Goal: Information Seeking & Learning: Learn about a topic

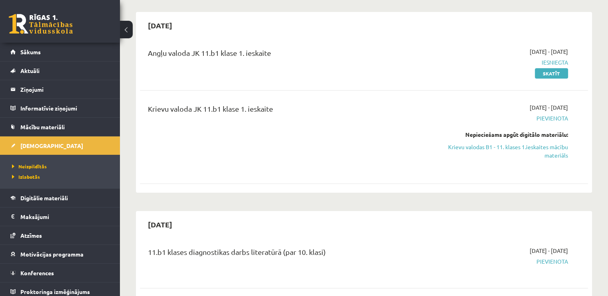
scroll to position [80, 0]
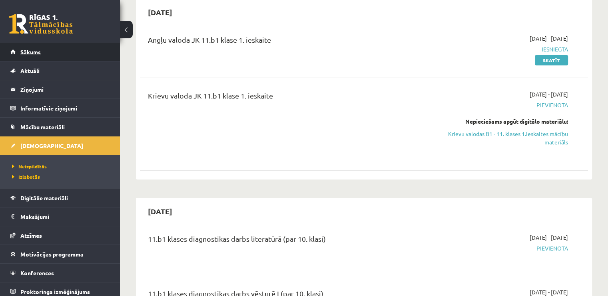
click at [23, 54] on span "Sākums" at bounding box center [30, 51] width 20 height 7
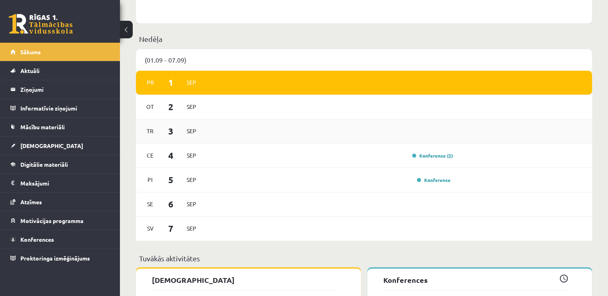
scroll to position [399, 0]
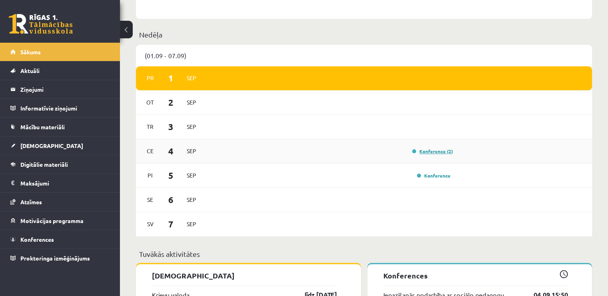
click at [423, 153] on link "Konference (2)" at bounding box center [432, 151] width 41 height 6
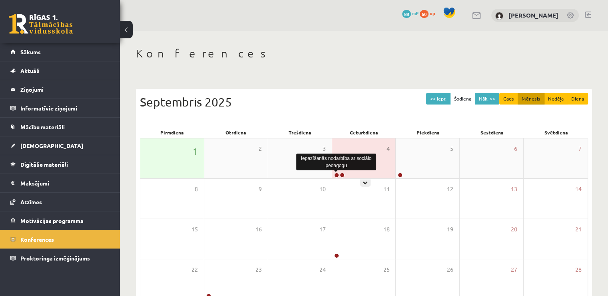
click at [335, 176] on link at bounding box center [336, 175] width 5 height 5
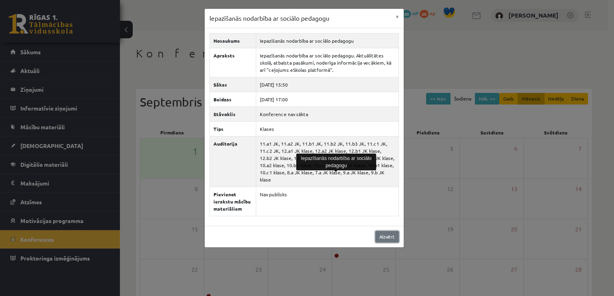
click at [380, 231] on link "Aizvērt" at bounding box center [387, 237] width 24 height 12
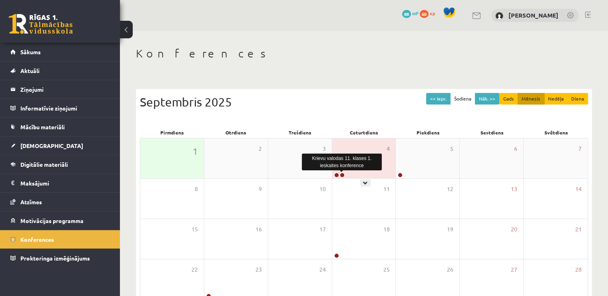
click at [342, 175] on link at bounding box center [342, 175] width 5 height 5
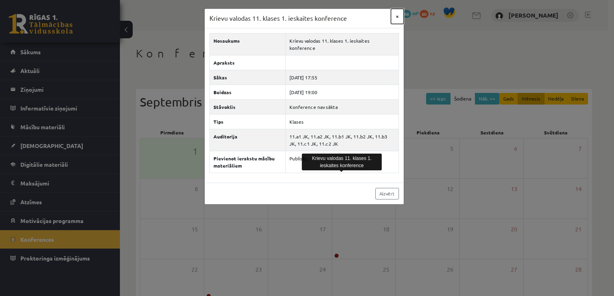
click at [393, 17] on button "×" at bounding box center [397, 16] width 13 height 15
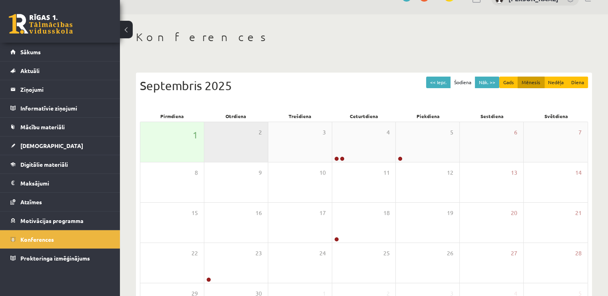
scroll to position [40, 0]
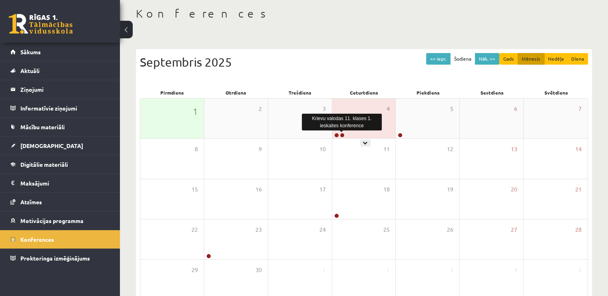
click at [340, 134] on link at bounding box center [342, 135] width 5 height 5
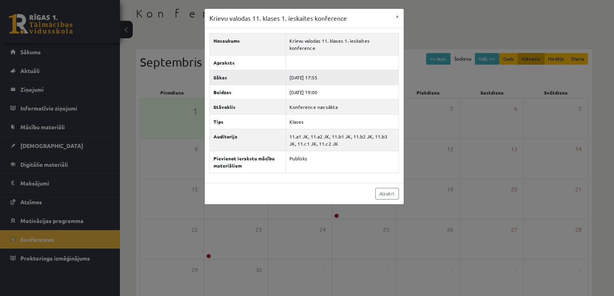
click at [346, 76] on td "2025-09-04 17:55" at bounding box center [342, 77] width 113 height 15
click at [400, 10] on button "×" at bounding box center [397, 16] width 13 height 15
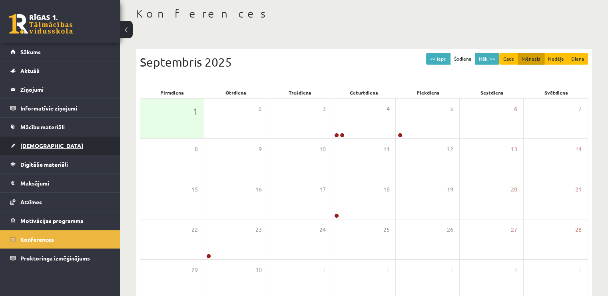
click at [64, 146] on link "[DEMOGRAPHIC_DATA]" at bounding box center [59, 146] width 99 height 18
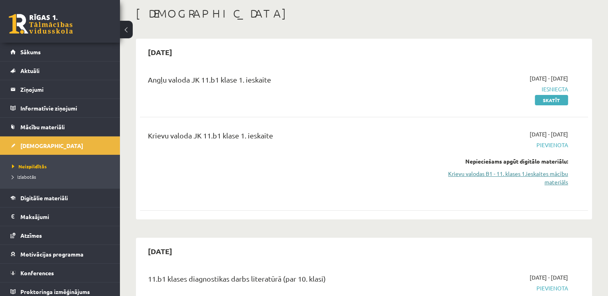
click at [553, 178] on link "Krievu valodas B1 - 11. klases 1.ieskaites mācību materiāls" at bounding box center [502, 178] width 132 height 17
click at [544, 183] on link "Krievu valodas B1 - 11. klases 1.ieskaites mācību materiāls" at bounding box center [502, 178] width 132 height 17
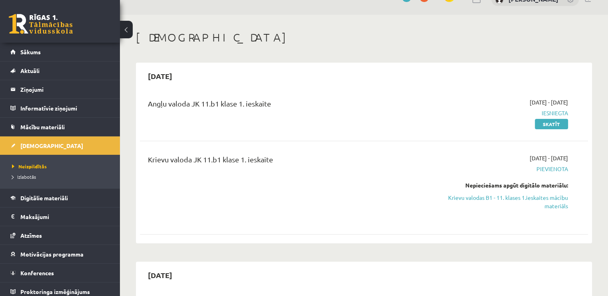
scroll to position [19, 0]
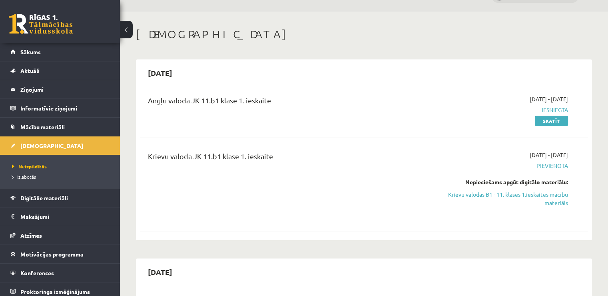
click at [355, 147] on div "Krievu valoda JK 11.b1 klase 1. ieskaite 2025-09-01 - 2025-09-15 Pievienota Nep…" at bounding box center [364, 184] width 448 height 83
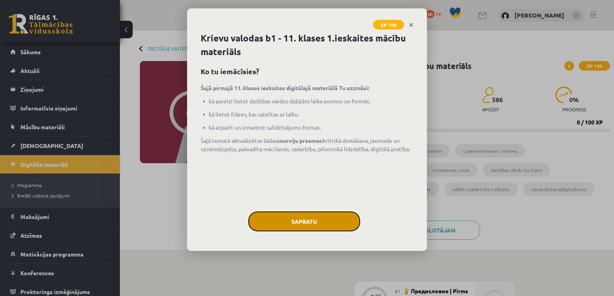
click at [264, 222] on button "Sapratu" at bounding box center [304, 222] width 112 height 20
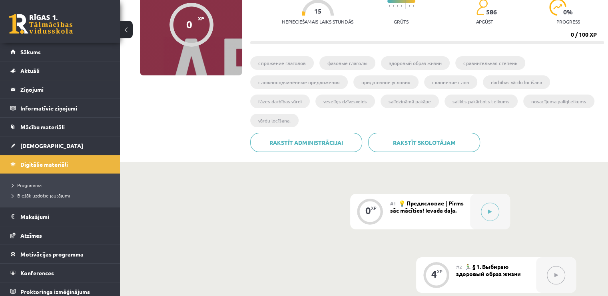
scroll to position [39, 0]
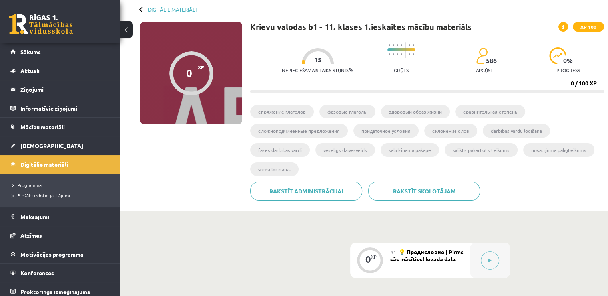
click at [538, 74] on div "Nepieciešamais laiks stundās 15 Grūts 586 apgūst 0 % progress" at bounding box center [443, 58] width 322 height 40
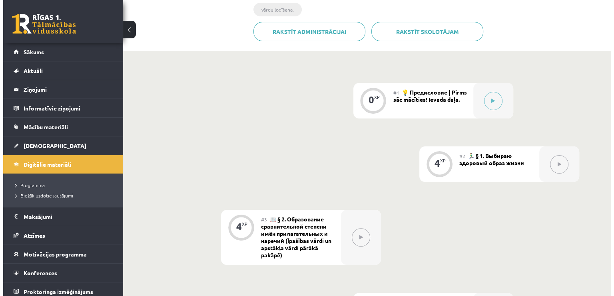
scroll to position [239, 0]
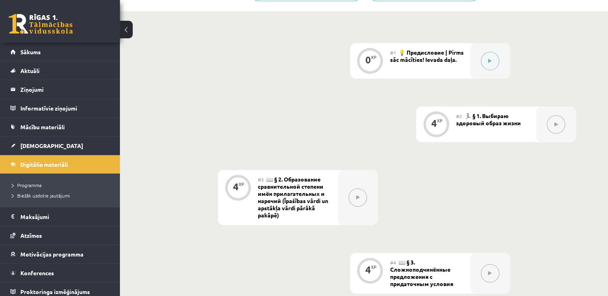
click at [494, 60] on button at bounding box center [490, 61] width 18 height 18
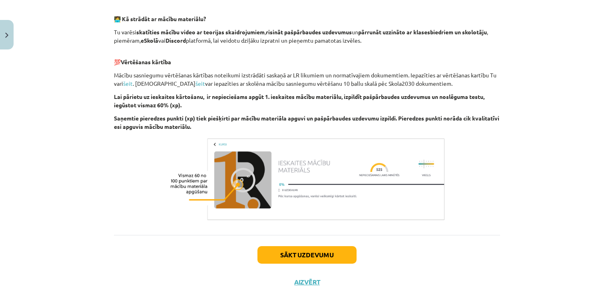
scroll to position [518, 0]
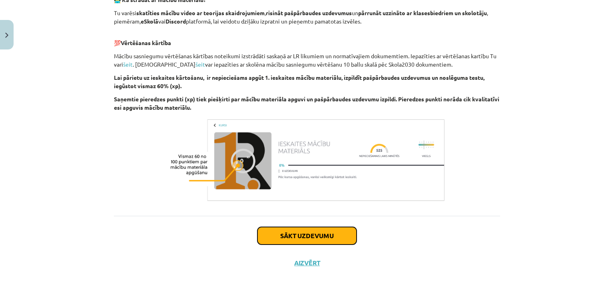
click at [317, 240] on button "Sākt uzdevumu" at bounding box center [306, 236] width 99 height 18
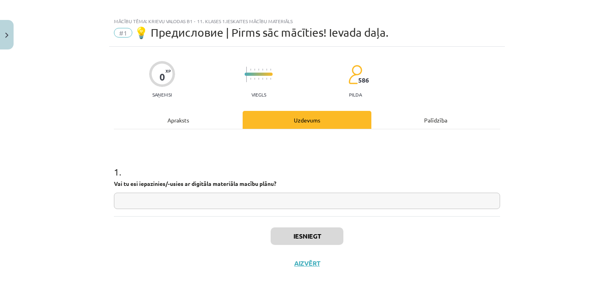
click at [276, 205] on input "text" at bounding box center [307, 201] width 386 height 16
type input "*"
type input "**"
click at [292, 239] on button "Iesniegt" at bounding box center [306, 237] width 73 height 18
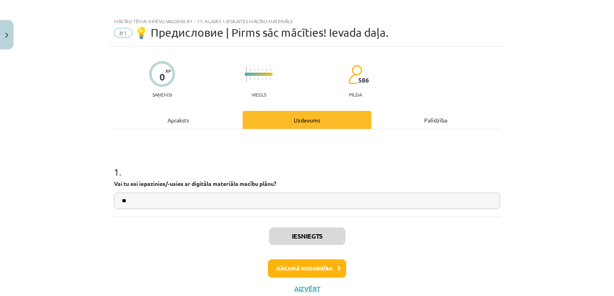
scroll to position [239, 0]
click at [324, 261] on button "Nākamā nodarbība" at bounding box center [307, 269] width 78 height 18
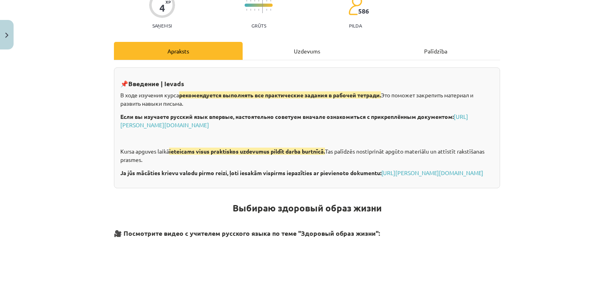
scroll to position [0, 0]
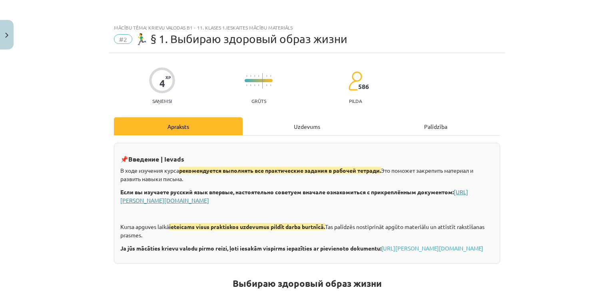
click at [232, 201] on link "[URL][PERSON_NAME][DOMAIN_NAME]" at bounding box center [294, 197] width 348 height 16
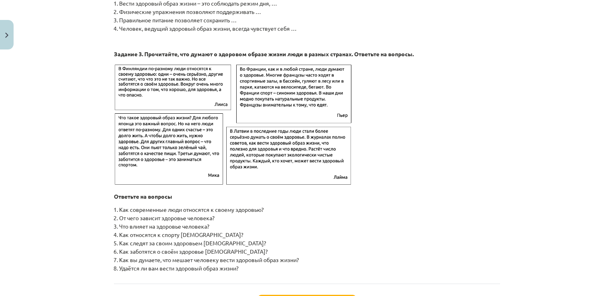
scroll to position [1278, 0]
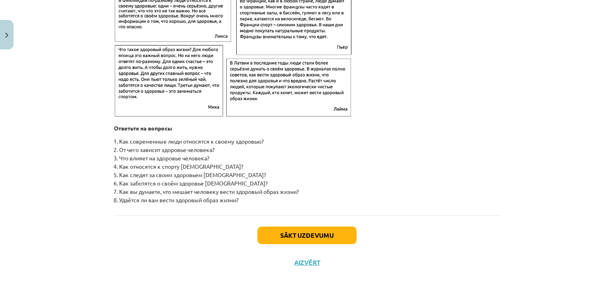
click at [332, 220] on div "Sākt uzdevumu Aizvērt" at bounding box center [307, 244] width 386 height 56
click at [325, 237] on button "Sākt uzdevumu" at bounding box center [306, 236] width 99 height 18
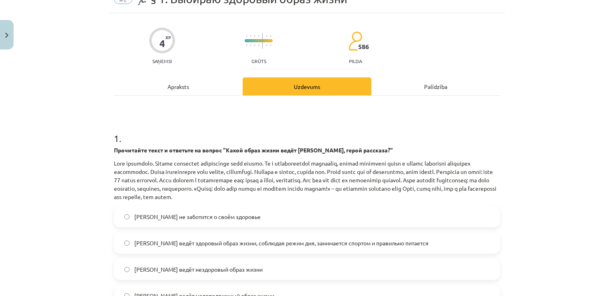
scroll to position [80, 0]
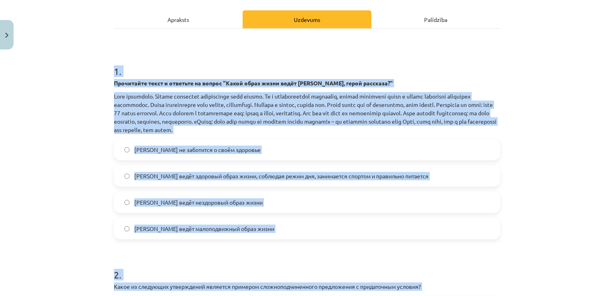
drag, startPoint x: 102, startPoint y: 97, endPoint x: 218, endPoint y: 296, distance: 231.1
click at [218, 296] on div "Mācību tēma: Krievu valodas b1 - 11. klases 1.ieskaites mācību materiāls #2 🏃‍♂…" at bounding box center [307, 148] width 614 height 296
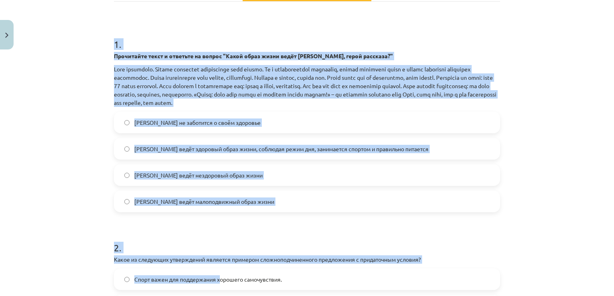
click at [246, 223] on form "1 . Прочитайте текст и ответьте на вопрос "Какой образ жизни ведёт [PERSON_NAME…" at bounding box center [307, 197] width 386 height 345
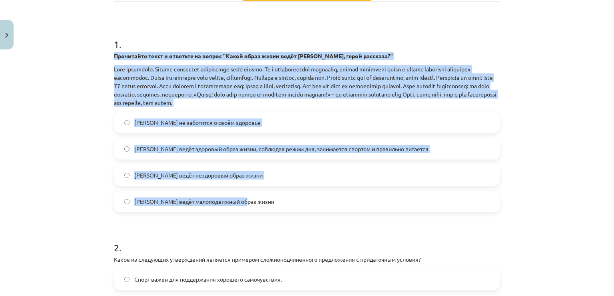
drag, startPoint x: 246, startPoint y: 198, endPoint x: 105, endPoint y: 57, distance: 199.4
click at [105, 57] on div "Mācību tēma: Krievu valodas b1 - 11. klases 1.ieskaites mācību materiāls #2 🏃‍♂…" at bounding box center [307, 148] width 614 height 296
copy div "Loremipsum dolor s ametcons ad elitse "Doeiu tempo incid utlab Etdo, magna aliq…"
click at [68, 141] on div "Mācību tēma: Krievu valodas b1 - 11. klases 1.ieskaites mācību materiāls #2 🏃‍♂…" at bounding box center [307, 148] width 614 height 296
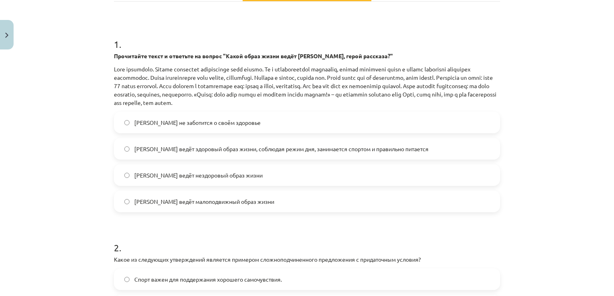
click at [164, 143] on label "[PERSON_NAME] ведёт здоровый образ жизни, соблюдая режим дня, занимается спорто…" at bounding box center [307, 149] width 384 height 20
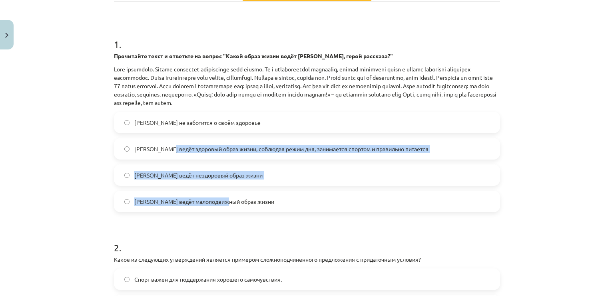
drag, startPoint x: 164, startPoint y: 143, endPoint x: 248, endPoint y: 203, distance: 103.1
click at [248, 203] on div "[PERSON_NAME] не заботится о своём здоровье [PERSON_NAME] ведёт здоровый образ …" at bounding box center [307, 162] width 386 height 101
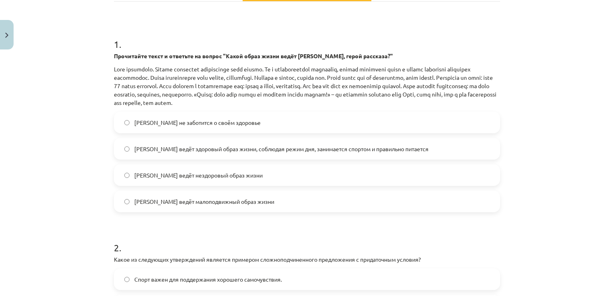
click at [410, 225] on form "1 . Прочитайте текст и ответьте на вопрос "Какой образ жизни ведёт [PERSON_NAME…" at bounding box center [307, 197] width 386 height 345
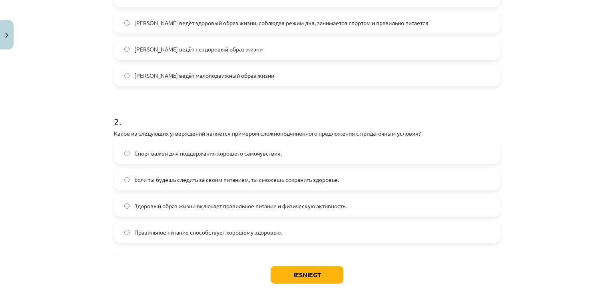
scroll to position [251, 0]
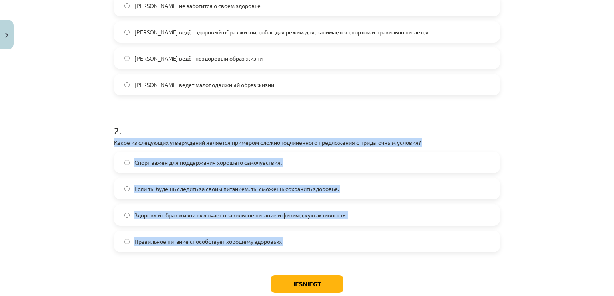
drag, startPoint x: 107, startPoint y: 141, endPoint x: 287, endPoint y: 273, distance: 222.8
click at [287, 273] on div "4 XP Saņemsi Grūts 586 pilda Apraksts Uzdevums Palīdzība 1 . Прочитайте текст и…" at bounding box center [306, 63] width 395 height 523
copy div "Какое из следующих утверждений является примером сложноподчиненного предложения…"
click at [69, 147] on div "Mācību tēma: Krievu valodas b1 - 11. klases 1.ieskaites mācību materiāls #2 🏃‍♂…" at bounding box center [307, 148] width 614 height 296
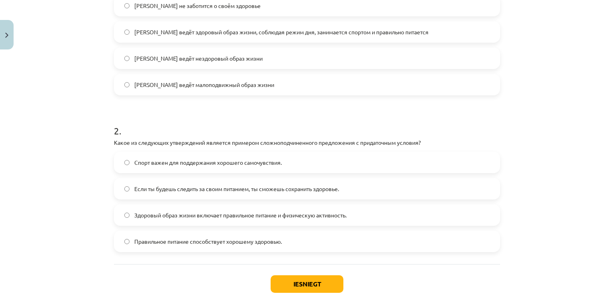
click at [118, 185] on label "Если ты будешь следить за своим питанием, ты сможешь сохранить здоровье." at bounding box center [307, 189] width 384 height 20
click at [331, 279] on button "Iesniegt" at bounding box center [306, 285] width 73 height 18
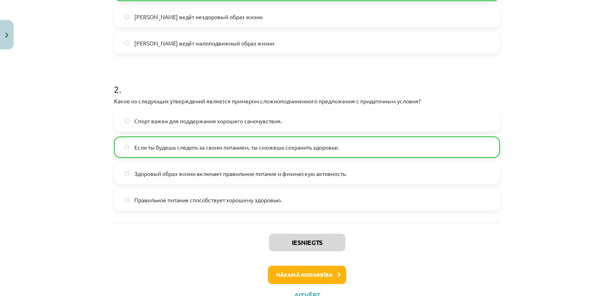
scroll to position [322, 0]
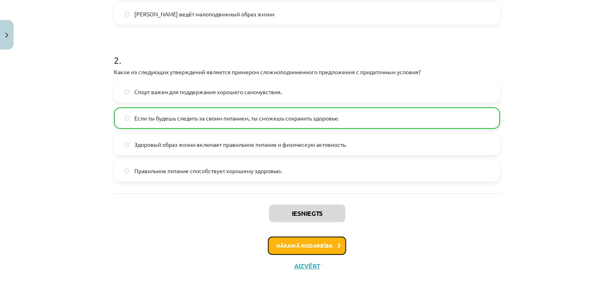
click at [333, 238] on button "Nākamā nodarbība" at bounding box center [307, 246] width 78 height 18
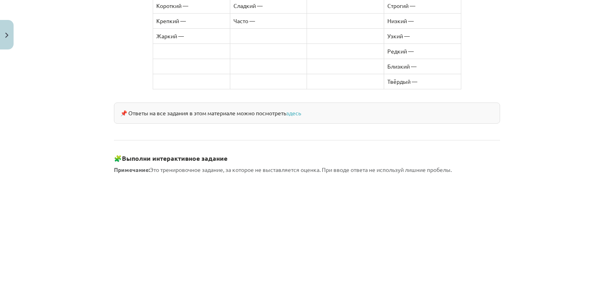
scroll to position [652, 0]
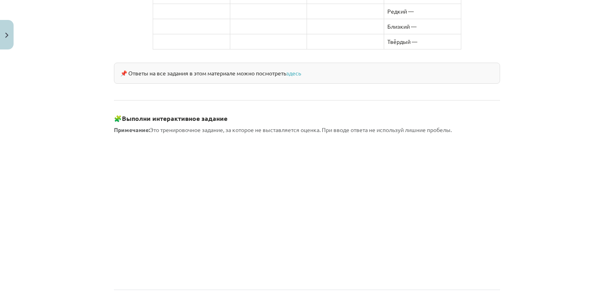
click at [72, 177] on div "Mācību tēma: Krievu valodas b1 - 11. klases 1.ieskaites mācību materiāls #3 📖 §…" at bounding box center [307, 148] width 614 height 296
click at [75, 26] on div "Mācību tēma: Krievu valodas b1 - 11. klases 1.ieskaites mācību materiāls #3 📖 §…" at bounding box center [307, 148] width 614 height 296
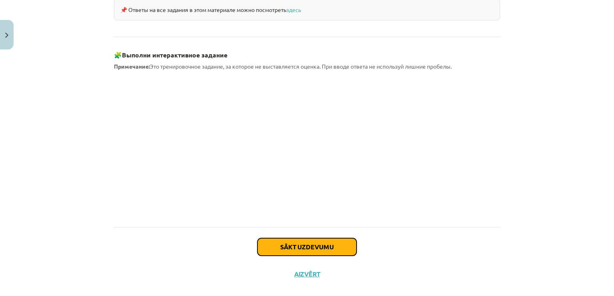
click at [342, 238] on button "Sākt uzdevumu" at bounding box center [306, 247] width 99 height 18
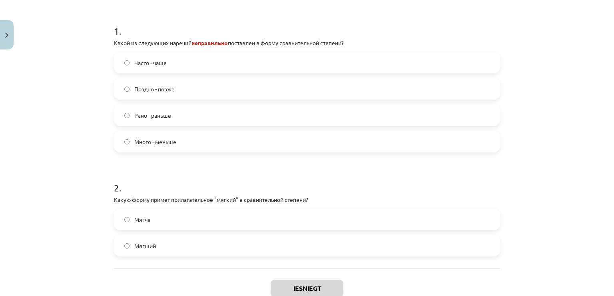
scroll to position [160, 0]
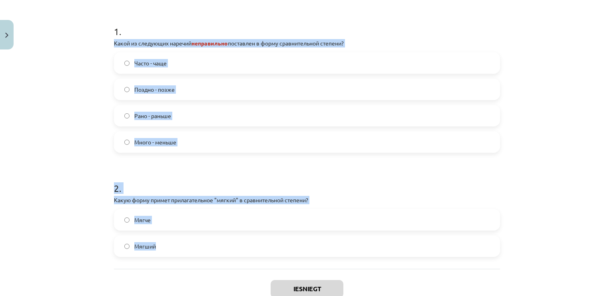
drag, startPoint x: 109, startPoint y: 42, endPoint x: 256, endPoint y: 255, distance: 259.6
click at [256, 255] on div "4 XP Saņemsi Grūts 586 pilda Apraksts Uzdevums Palīdzība 1 . Какой из следующих…" at bounding box center [306, 118] width 395 height 424
copy form "Какой из следующих наречий неправильно поставлен в форму сравнительной степени?…"
click at [74, 108] on div "Mācību tēma: Krievu valodas b1 - 11. klases 1.ieskaites mācību materiāls #3 📖 §…" at bounding box center [307, 148] width 614 height 296
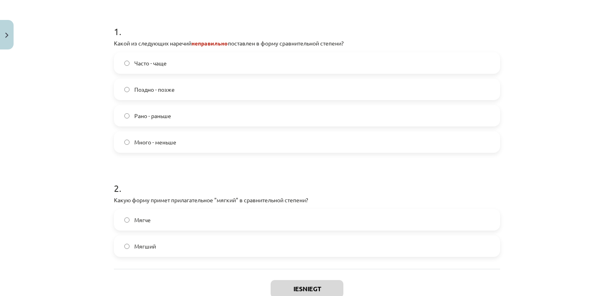
click at [205, 137] on label "Много - меньше" at bounding box center [307, 142] width 384 height 20
click at [221, 213] on label "Мягче" at bounding box center [307, 220] width 384 height 20
click at [305, 287] on button "Iesniegt" at bounding box center [306, 289] width 73 height 18
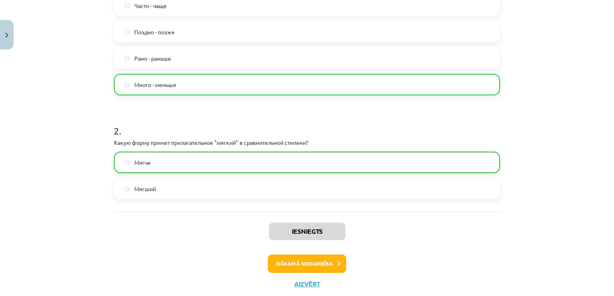
scroll to position [219, 0]
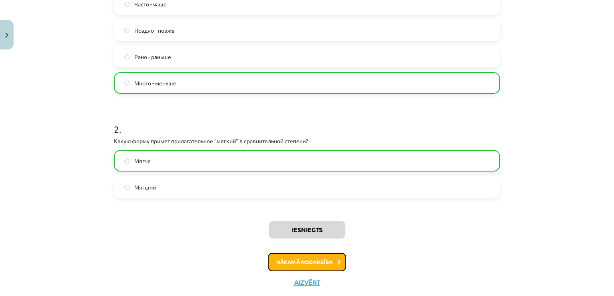
click at [333, 261] on button "Nākamā nodarbība" at bounding box center [307, 262] width 78 height 18
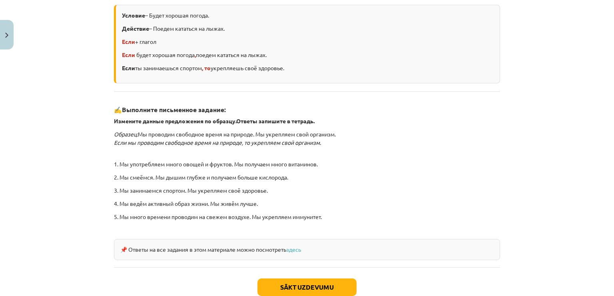
scroll to position [232, 0]
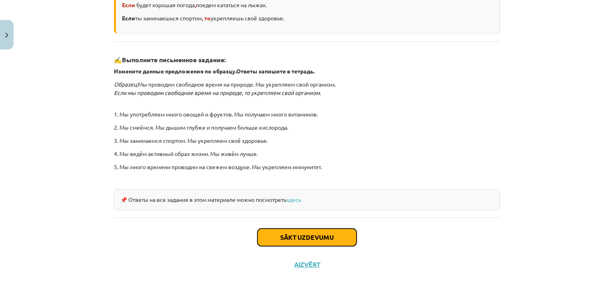
click at [325, 232] on button "Sākt uzdevumu" at bounding box center [306, 238] width 99 height 18
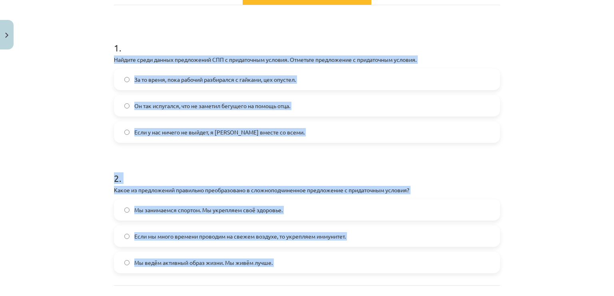
scroll to position [200, 0]
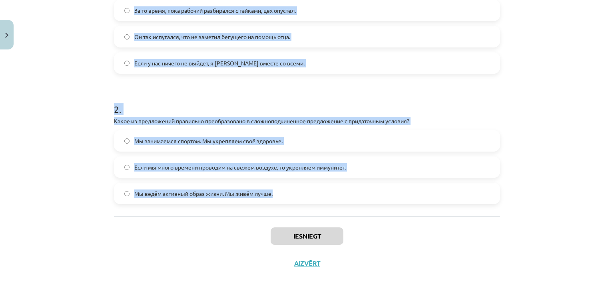
drag, startPoint x: 112, startPoint y: 168, endPoint x: 296, endPoint y: 211, distance: 189.2
click at [296, 211] on div "1 . Найдите среди данных предложений СПП с придаточным условия. Отметьте предло…" at bounding box center [307, 76] width 386 height 280
copy form "Найдите среди данных предложений СПП с придаточным условия. Отметьте предложени…"
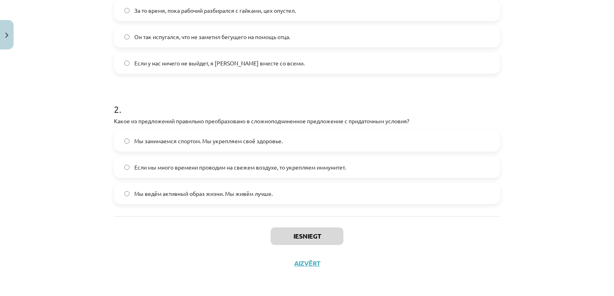
click at [65, 222] on div "Mācību tēma: Krievu valodas b1 - 11. klases 1.ieskaites mācību materiāls #4 📖 §…" at bounding box center [307, 148] width 614 height 296
click at [292, 65] on label "Если у нас ничего не выйдет, я [PERSON_NAME] вместе со всеми." at bounding box center [307, 63] width 384 height 20
click at [280, 168] on span "Если мы много времени проводим на свежем воздухе, то укрепляем иммунитет." at bounding box center [239, 167] width 211 height 8
click at [301, 231] on button "Iesniegt" at bounding box center [306, 237] width 73 height 18
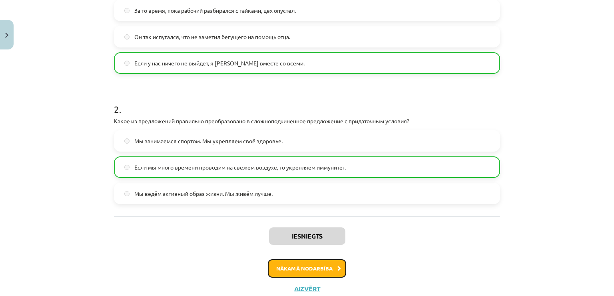
click at [310, 265] on button "Nākamā nodarbība" at bounding box center [307, 269] width 78 height 18
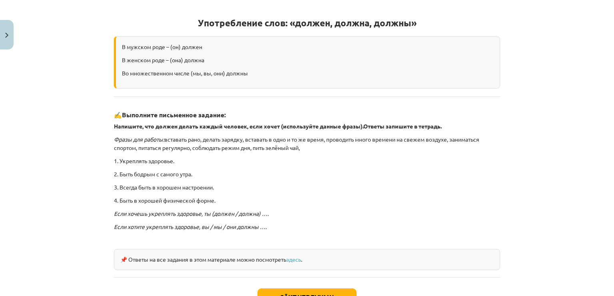
scroll to position [180, 0]
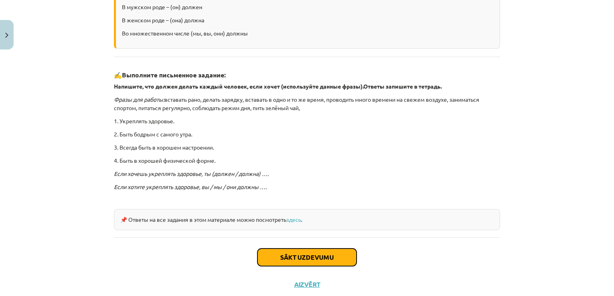
click at [312, 254] on button "Sākt uzdevumu" at bounding box center [306, 258] width 99 height 18
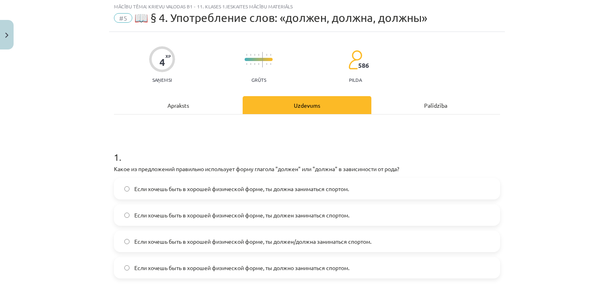
scroll to position [20, 0]
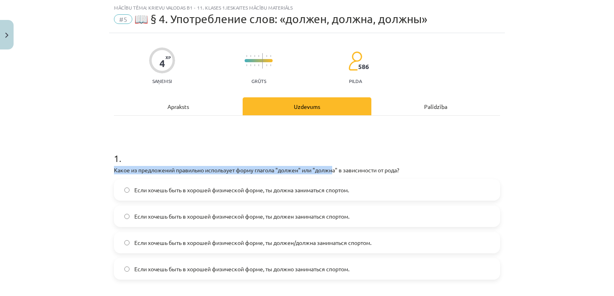
drag, startPoint x: 109, startPoint y: 168, endPoint x: 334, endPoint y: 173, distance: 224.5
click at [334, 173] on div "4 XP Saņemsi Grūts 586 pilda Apraksts Uzdevums Palīdzība 1 . Какое из предложен…" at bounding box center [306, 271] width 395 height 477
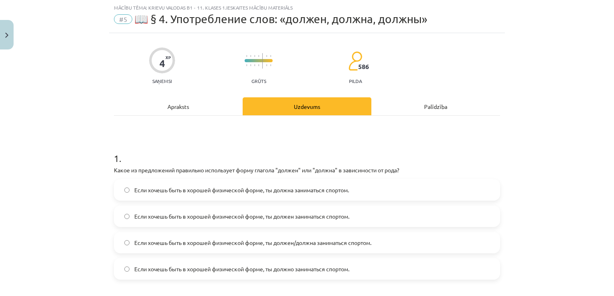
click at [366, 127] on div "1 . Какое из предложений правильно использует форму глагола "должен" или "должн…" at bounding box center [307, 282] width 386 height 333
drag, startPoint x: 110, startPoint y: 167, endPoint x: 345, endPoint y: 160, distance: 235.4
click at [345, 160] on div "4 XP Saņemsi Grūts 586 pilda Apraksts Uzdevums Palīdzība 1 . Какое из предложен…" at bounding box center [306, 271] width 395 height 477
drag, startPoint x: 139, startPoint y: 171, endPoint x: 165, endPoint y: 162, distance: 27.0
click at [165, 162] on div "1 . Какое из предложений правильно использует форму глагола "должен" или "должн…" at bounding box center [307, 209] width 386 height 141
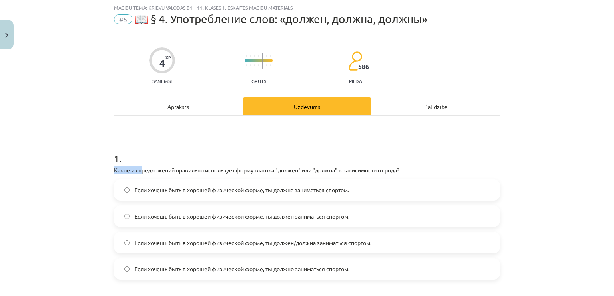
click at [165, 162] on h1 "1 ." at bounding box center [307, 151] width 386 height 25
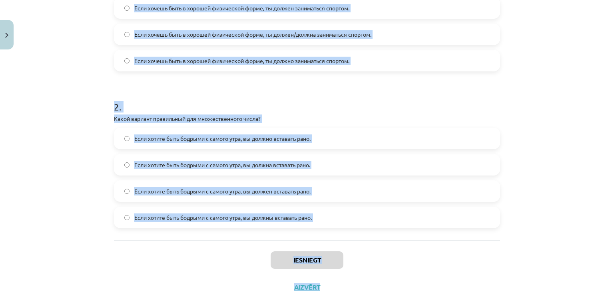
scroll to position [252, 0]
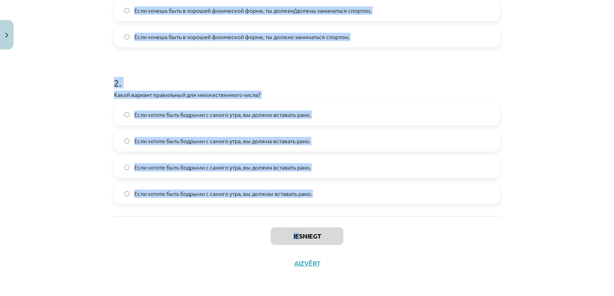
drag, startPoint x: 111, startPoint y: 170, endPoint x: 293, endPoint y: 226, distance: 190.3
click at [293, 226] on div "4 XP Saņemsi Grūts 586 pilda Apraksts Uzdevums Palīdzība 1 . Какое из предложен…" at bounding box center [306, 39] width 395 height 477
copy div "Lorem ip dolorsitame consectet adipiscing elits doeiusm "tempor" inc "utlabo" e…"
click at [42, 100] on div "Mācību tēma: Krievu valodas b1 - 11. klases 1.ieskaites mācību materiāls #5 📖 §…" at bounding box center [307, 148] width 614 height 296
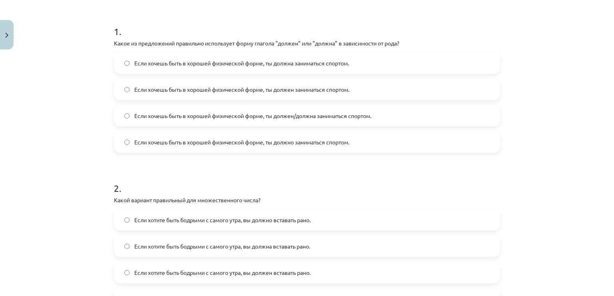
scroll to position [149, 0]
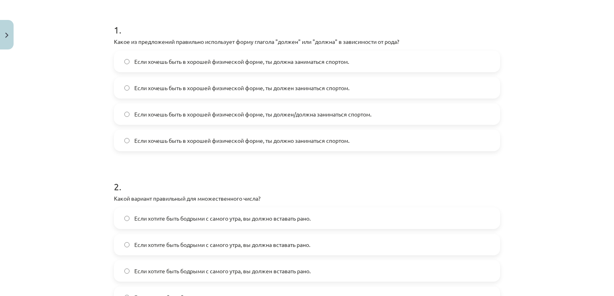
click at [138, 88] on span "Если хочешь быть в хорошей физической форме, ты должен заниматься спортом." at bounding box center [241, 88] width 215 height 8
click at [336, 274] on label "Если хотите быть бодрыми с самого утра, вы должен вставать рано." at bounding box center [307, 271] width 384 height 20
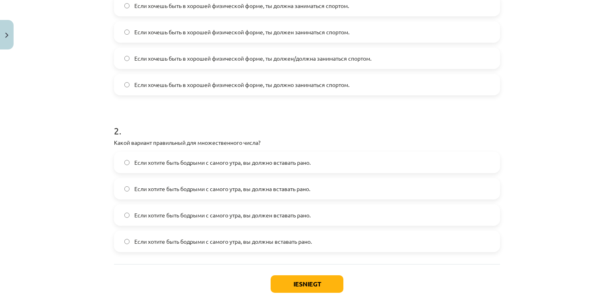
scroll to position [252, 0]
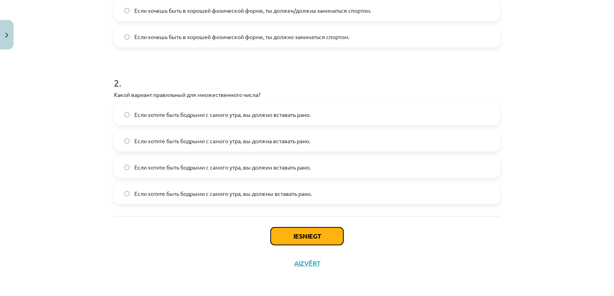
click at [328, 236] on button "Iesniegt" at bounding box center [306, 237] width 73 height 18
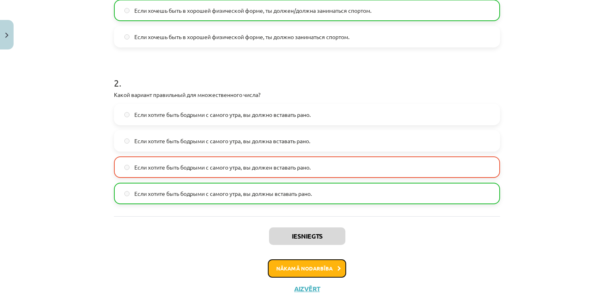
click at [305, 267] on button "Nākamā nodarbība" at bounding box center [307, 269] width 78 height 18
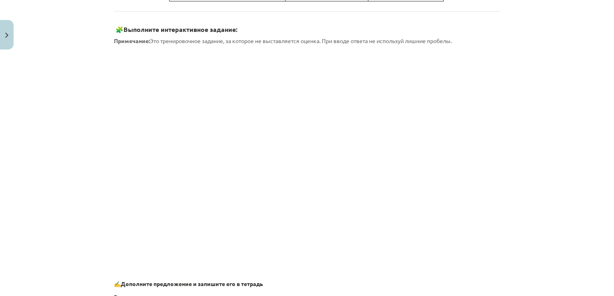
scroll to position [454, 0]
click at [59, 95] on div "Mācību tēma: Krievu valodas b1 - 11. klases 1.ieskaites mācību materiāls #6 ⏳ §…" at bounding box center [307, 148] width 614 height 296
click at [541, 33] on div "Mācību tēma: Krievu valodas b1 - 11. klases 1.ieskaites mācību materiāls #6 ⏳ §…" at bounding box center [307, 148] width 614 height 296
click at [500, 19] on div "4 XP Saņemsi Grūts 586 pilda Apraksts Uzdevums Palīdzība Склонение слова «время…" at bounding box center [306, 23] width 395 height 848
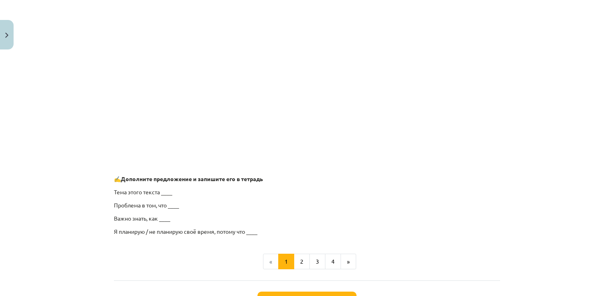
scroll to position [624, 0]
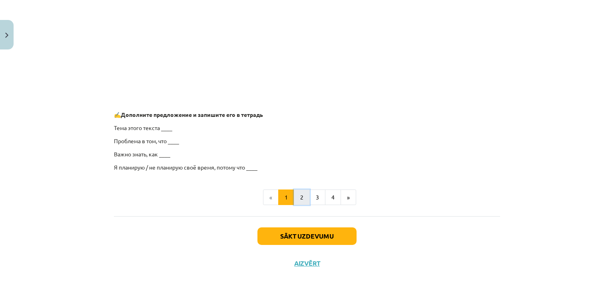
click at [296, 196] on button "2" at bounding box center [302, 198] width 16 height 16
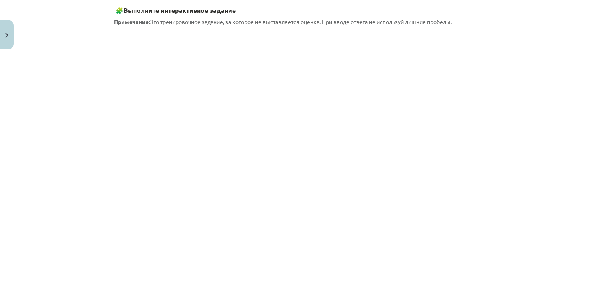
scroll to position [369, 0]
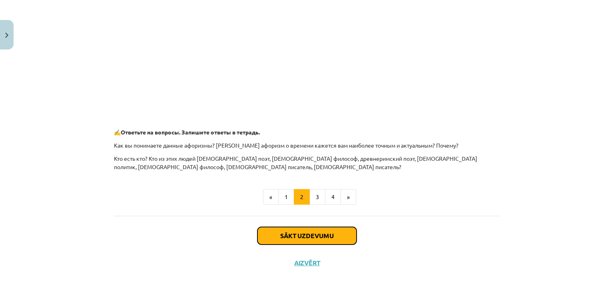
click at [334, 242] on button "Sākt uzdevumu" at bounding box center [306, 236] width 99 height 18
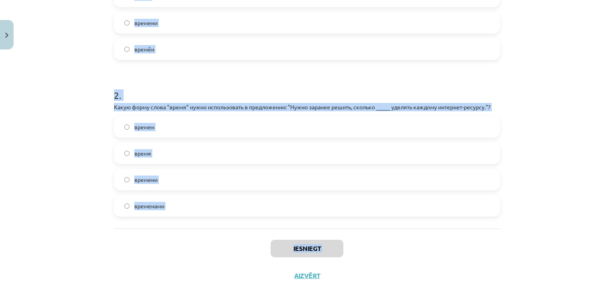
scroll to position [261, 0]
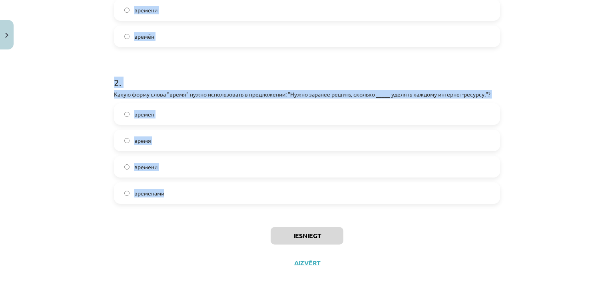
drag, startPoint x: 110, startPoint y: 170, endPoint x: 207, endPoint y: 192, distance: 99.8
click at [207, 192] on div "4 XP Saņemsi Grūts 586 pilda Apraksts Uzdevums Palīdzība 1 . Какую форму слова …" at bounding box center [306, 34] width 395 height 485
copy form "Какую форму слова "время" нужно использовать в следующем предложении: "Они всег…"
click at [60, 134] on div "Mācību tēma: Krievu valodas b1 - 11. klases 1.ieskaites mācību materiāls #6 ⏳ §…" at bounding box center [307, 148] width 614 height 296
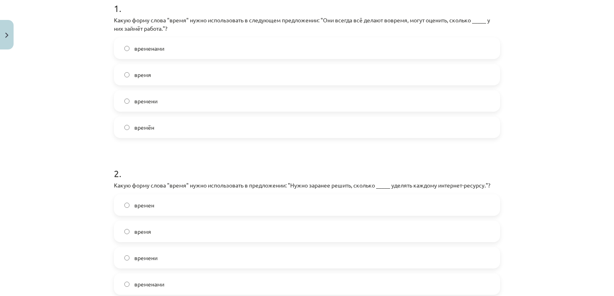
scroll to position [171, 0]
click at [181, 97] on label "времени" at bounding box center [307, 100] width 384 height 20
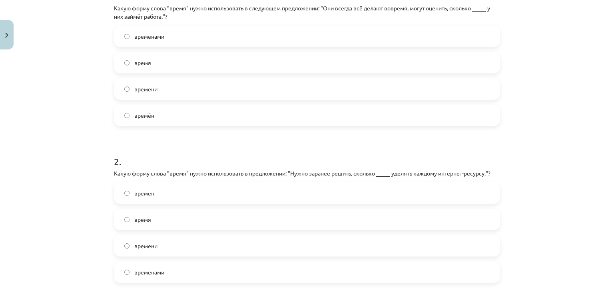
scroll to position [195, 0]
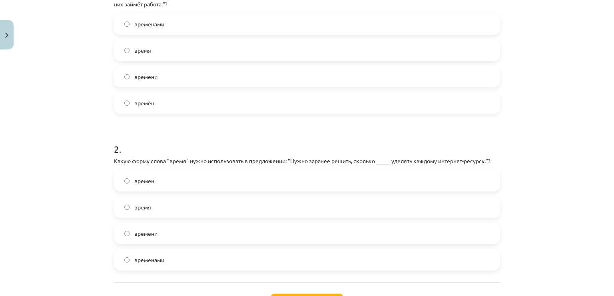
click at [371, 232] on label "времени" at bounding box center [307, 234] width 384 height 20
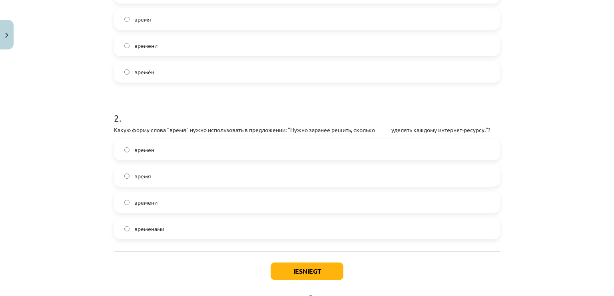
scroll to position [228, 0]
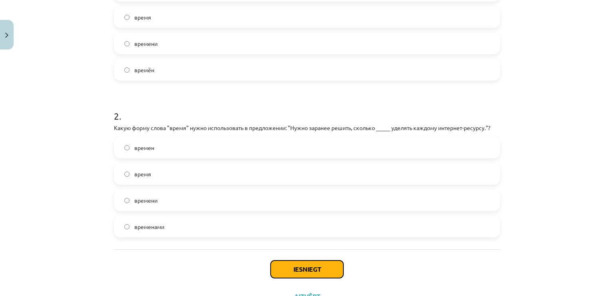
click at [329, 270] on button "Iesniegt" at bounding box center [306, 270] width 73 height 18
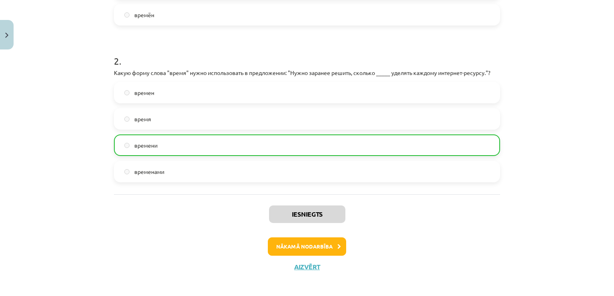
scroll to position [286, 0]
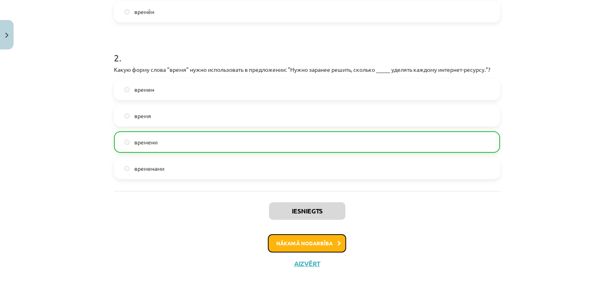
click at [331, 243] on button "Nākamā nodarbība" at bounding box center [307, 243] width 78 height 18
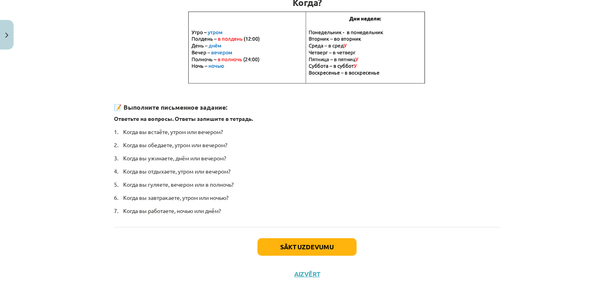
scroll to position [171, 0]
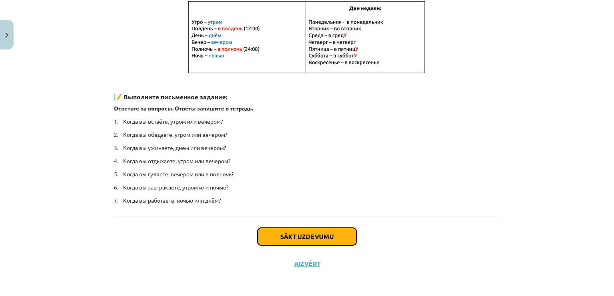
click at [328, 236] on button "Sākt uzdevumu" at bounding box center [306, 237] width 99 height 18
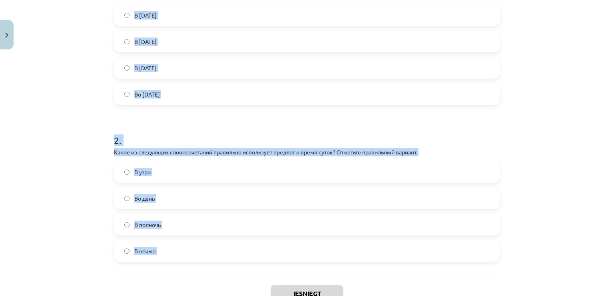
scroll to position [252, 0]
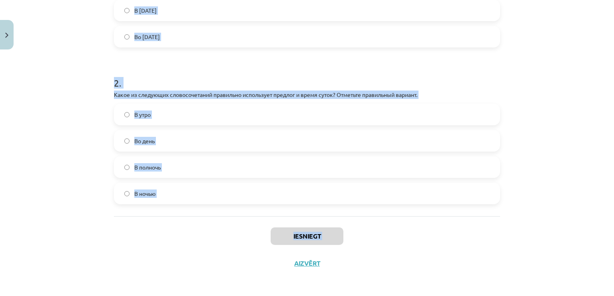
drag, startPoint x: 109, startPoint y: 171, endPoint x: 227, endPoint y: 296, distance: 172.7
click at [227, 296] on div "Mācību tēma: Krievu valodas b1 - 11. klases 1.ieskaites mācību materiāls #7 📅 §…" at bounding box center [307, 148] width 614 height 296
click at [228, 232] on div "Iesniegt Aizvērt" at bounding box center [307, 244] width 386 height 56
drag, startPoint x: 182, startPoint y: 201, endPoint x: 107, endPoint y: 73, distance: 148.8
click at [109, 73] on div "4 XP Saņemsi Grūts 586 pilda Apraksts Uzdevums Palīdzība 1 . Какое из следующих…" at bounding box center [306, 39] width 395 height 477
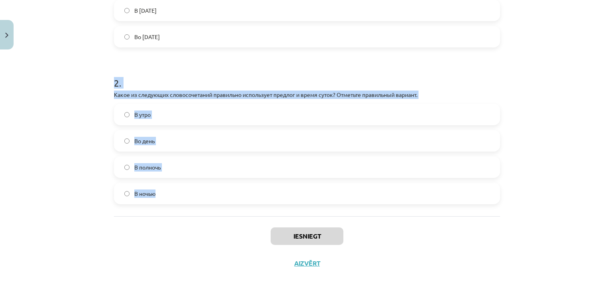
click at [35, 84] on div "Mācību tēma: Krievu valodas b1 - 11. klases 1.ieskaites mācību materiāls #7 📅 §…" at bounding box center [307, 148] width 614 height 296
drag, startPoint x: 108, startPoint y: 128, endPoint x: 216, endPoint y: 212, distance: 136.6
click at [216, 212] on div "4 XP Saņemsi Grūts 586 pilda Apraksts Uzdevums Palīdzība 1 . Какое из следующих…" at bounding box center [306, 39] width 395 height 477
copy form "Какое из следующих утверждений правильно использует предлог и день недели? Отме…"
click at [59, 157] on div "Mācību tēma: Krievu valodas b1 - 11. klases 1.ieskaites mācību materiāls #7 📅 §…" at bounding box center [307, 148] width 614 height 296
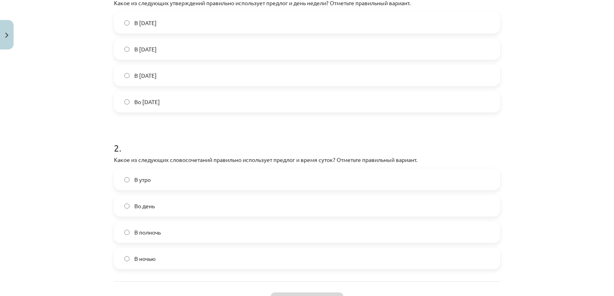
scroll to position [185, 0]
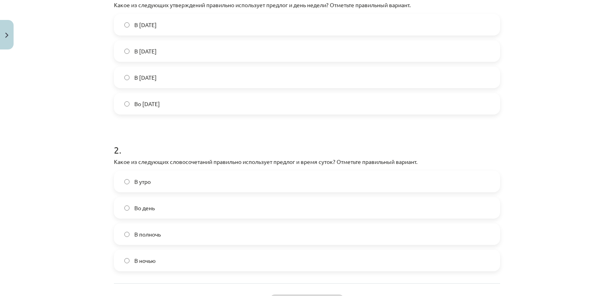
click at [384, 92] on div "В [DATE] В [DATE] В [DATE] Во [DATE]" at bounding box center [307, 64] width 386 height 101
click at [356, 100] on label "Во [DATE]" at bounding box center [307, 104] width 384 height 20
click at [284, 236] on label "В полночь" at bounding box center [307, 234] width 384 height 20
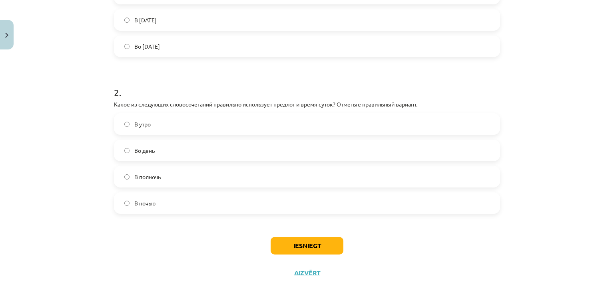
scroll to position [252, 0]
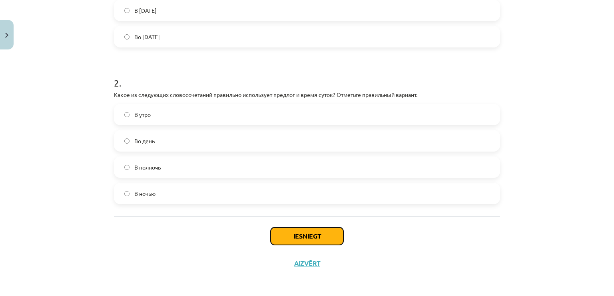
click at [326, 234] on button "Iesniegt" at bounding box center [306, 237] width 73 height 18
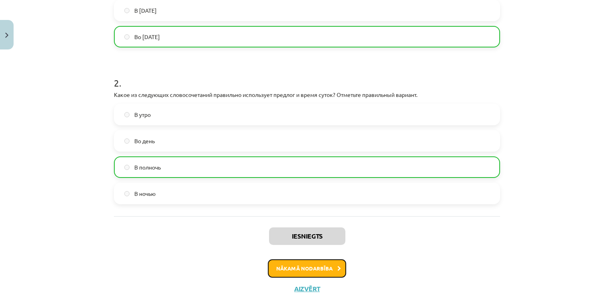
click at [318, 268] on button "Nākamā nodarbība" at bounding box center [307, 269] width 78 height 18
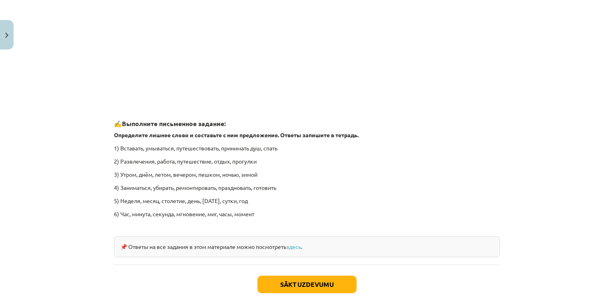
scroll to position [1194, 0]
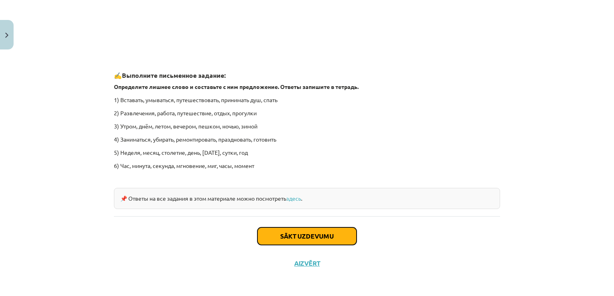
click at [319, 236] on button "Sākt uzdevumu" at bounding box center [306, 237] width 99 height 18
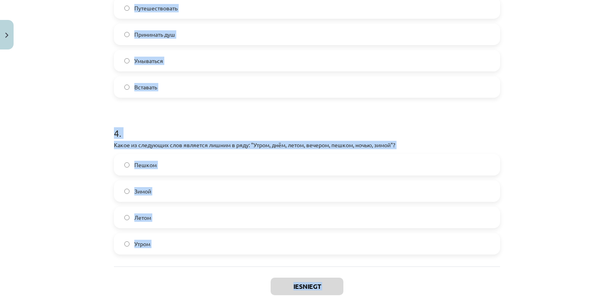
scroll to position [540, 0]
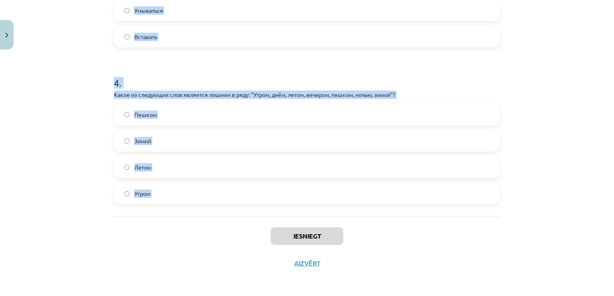
copy form "Какие из следующих пар слов являются антонимами? Все вышеперечисленные Начинать…"
click at [52, 84] on div "Mācību tēma: Krievu valodas b1 - 11. klases 1.ieskaites mācību materiāls #8 ⏰ §…" at bounding box center [307, 148] width 614 height 296
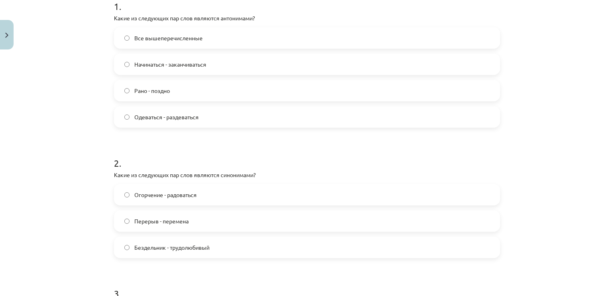
scroll to position [98, 0]
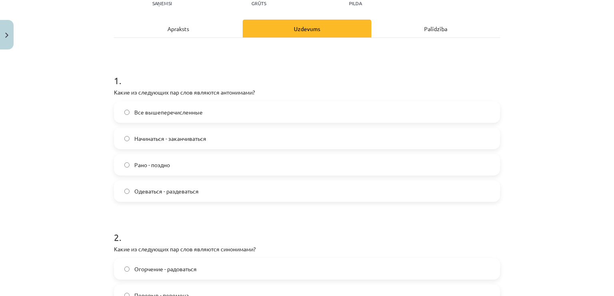
click at [421, 112] on label "Все вышеперечисленные" at bounding box center [307, 112] width 384 height 20
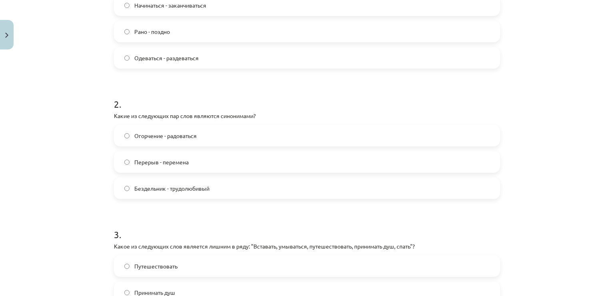
scroll to position [228, 0]
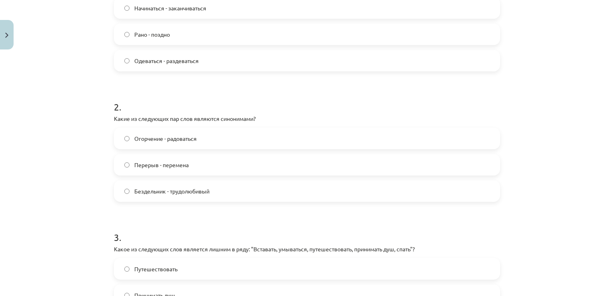
click at [451, 166] on label "Перерыв - перемена" at bounding box center [307, 165] width 384 height 20
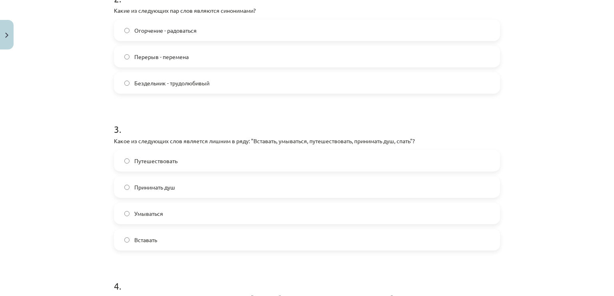
scroll to position [340, 0]
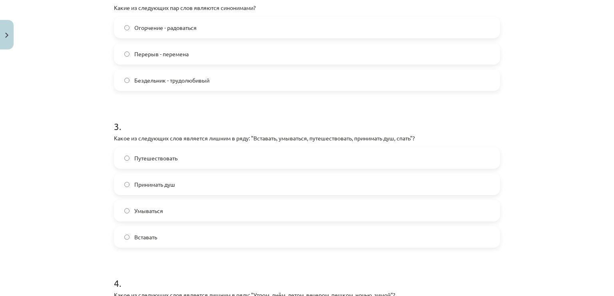
click at [448, 161] on label "Путешествовать" at bounding box center [307, 158] width 384 height 20
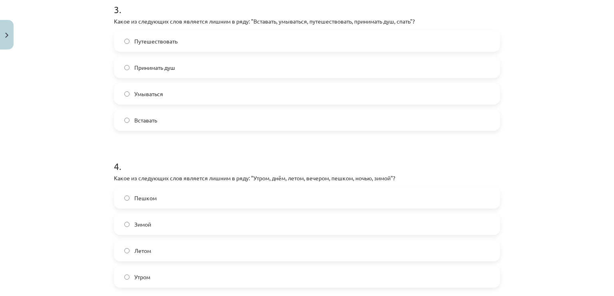
scroll to position [520, 0]
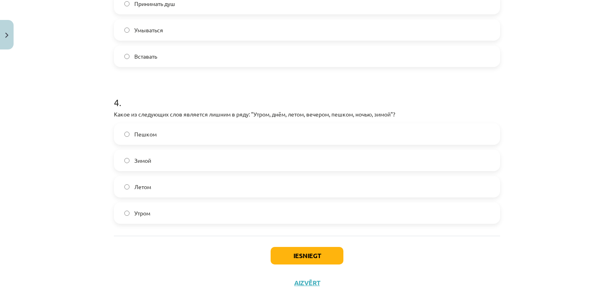
click at [437, 184] on label "Летом" at bounding box center [307, 187] width 384 height 20
click at [354, 160] on label "Зимой" at bounding box center [307, 161] width 384 height 20
click at [324, 249] on button "Iesniegt" at bounding box center [306, 256] width 73 height 18
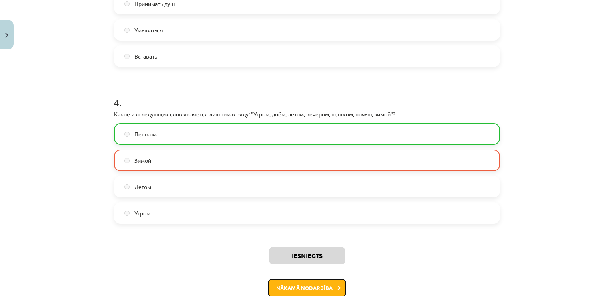
click at [334, 282] on button "Nākamā nodarbība" at bounding box center [307, 288] width 78 height 18
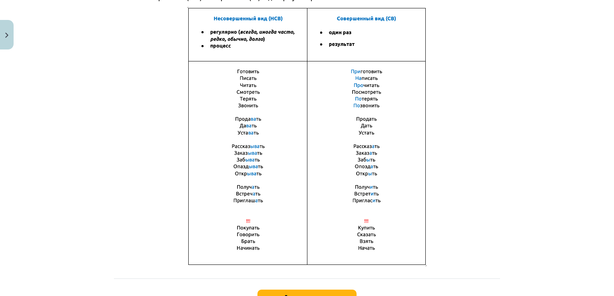
scroll to position [561, 0]
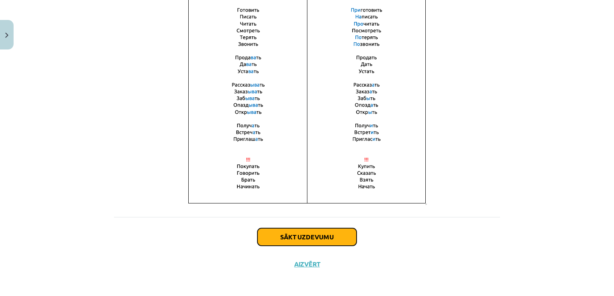
click at [292, 238] on button "Sākt uzdevumu" at bounding box center [306, 237] width 99 height 18
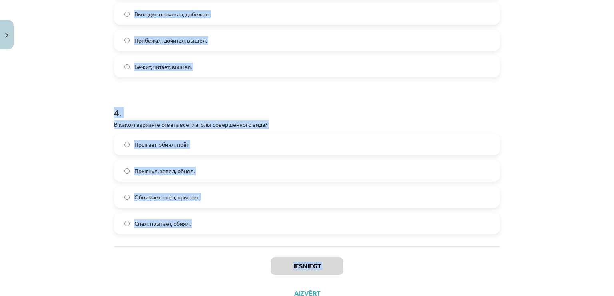
scroll to position [567, 0]
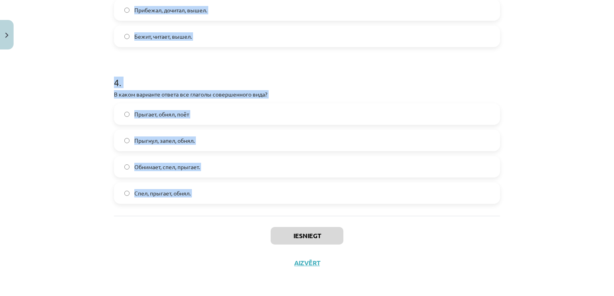
drag, startPoint x: 107, startPoint y: 166, endPoint x: 187, endPoint y: 226, distance: 99.7
copy form "Loremi dolors amet consecteturad e seddoeiusmo? Tempo inci utlaboree dolore mag…"
click at [513, 80] on div "Mācību tēma: Krievu valodas b1 - 11. klases 1.ieskaites mācību materiāls #9 📖 §…" at bounding box center [307, 148] width 614 height 296
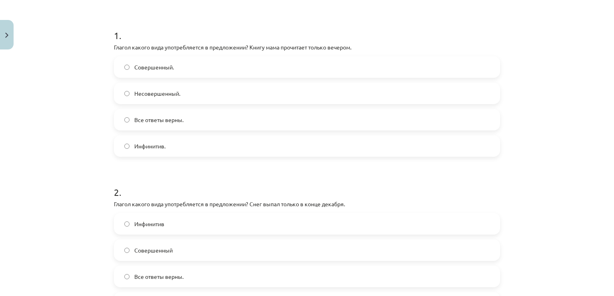
scroll to position [128, 0]
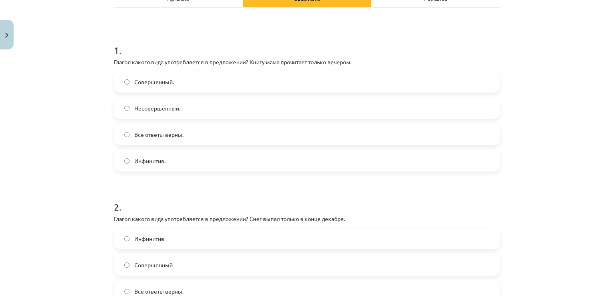
click at [388, 76] on label "Совершенный." at bounding box center [307, 82] width 384 height 20
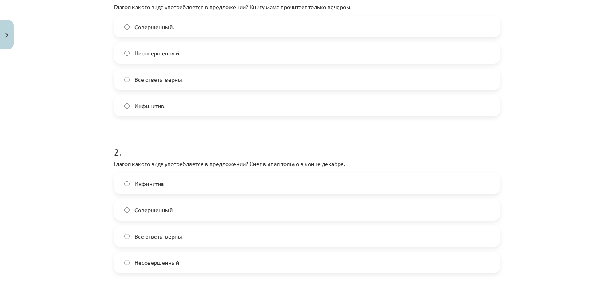
scroll to position [216, 0]
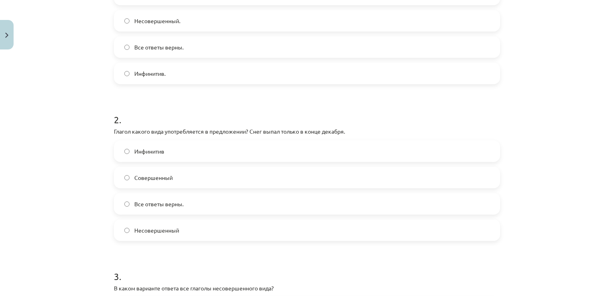
click at [393, 174] on label "Совершенный" at bounding box center [307, 178] width 384 height 20
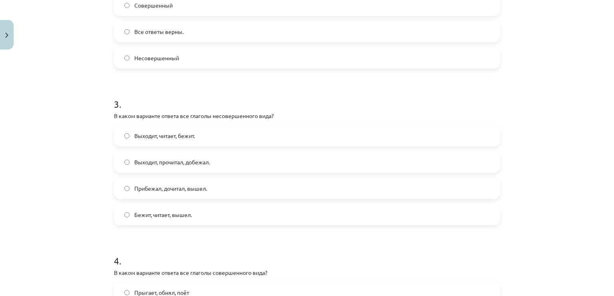
click at [228, 131] on label "Выходит, читает, бежит." at bounding box center [307, 136] width 384 height 20
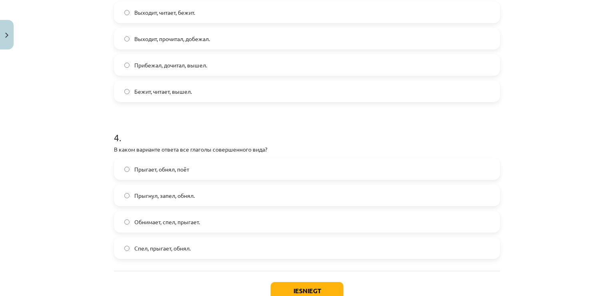
scroll to position [510, 0]
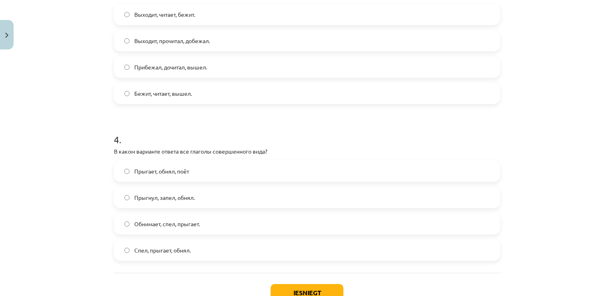
click at [404, 184] on div "Прыгает, обнял, поёт Прыгнул, запел, обнял. Обнимает, спел, прыгает. Спел, прыг…" at bounding box center [307, 211] width 386 height 101
click at [378, 191] on label "Прыгнул, запел, обнял." at bounding box center [307, 198] width 384 height 20
click at [332, 287] on button "Iesniegt" at bounding box center [306, 293] width 73 height 18
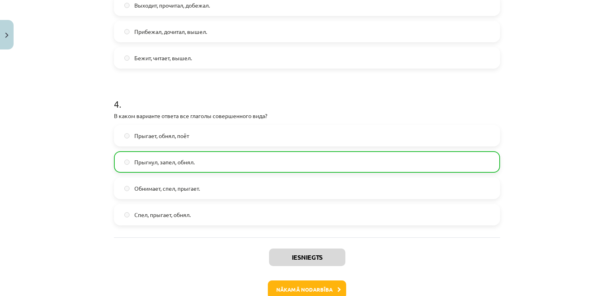
scroll to position [592, 0]
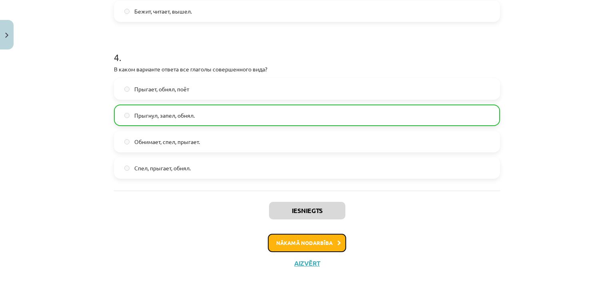
click at [329, 243] on button "Nākamā nodarbība" at bounding box center [307, 243] width 78 height 18
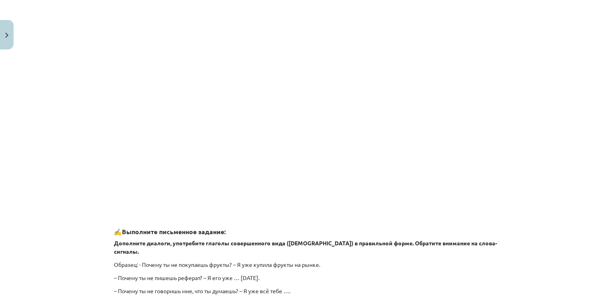
scroll to position [703, 0]
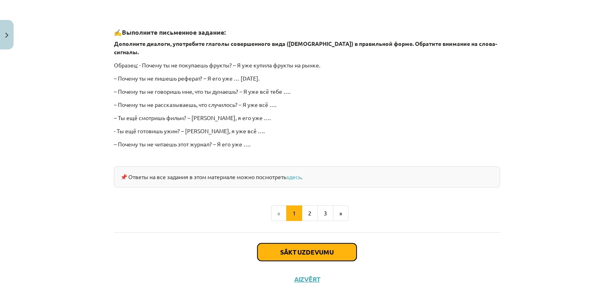
click at [332, 244] on button "Sākt uzdevumu" at bounding box center [306, 253] width 99 height 18
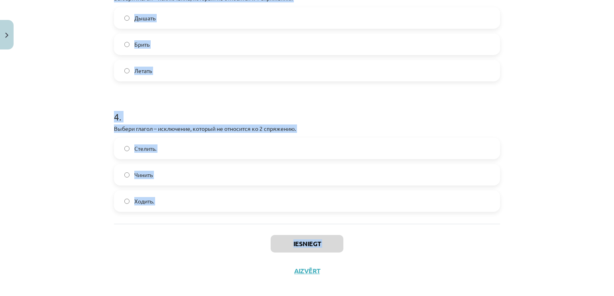
scroll to position [461, 0]
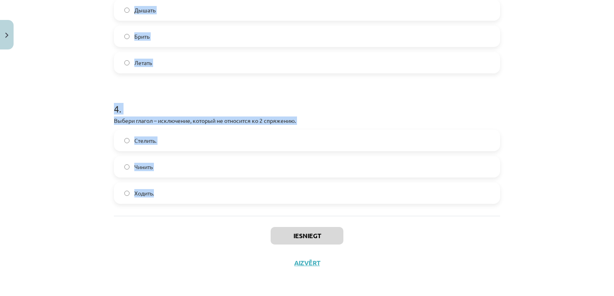
drag, startPoint x: 111, startPoint y: 169, endPoint x: 233, endPoint y: 197, distance: 125.2
copy form "Выбери вариант с глаголами во 2 спряжении. Молчит, говорит. Жужжит, мечтает. Ду…"
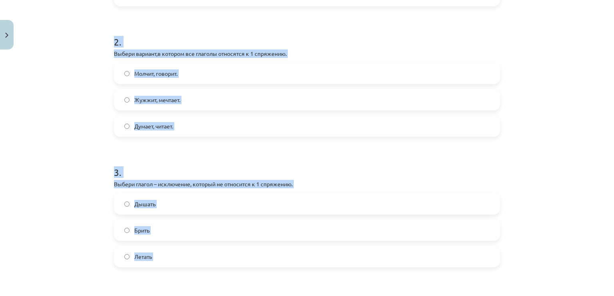
scroll to position [260, 0]
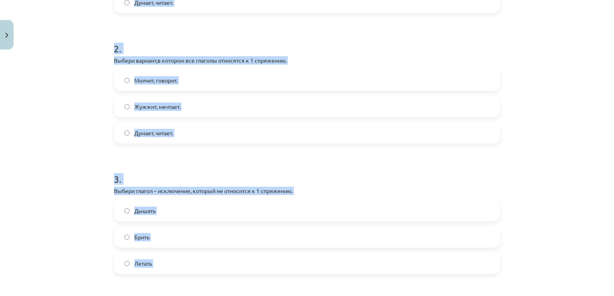
click at [558, 105] on div "Mācību tēma: Krievu valodas b1 - 11. klases 1.ieskaites mācību materiāls #10 📖 …" at bounding box center [307, 148] width 614 height 296
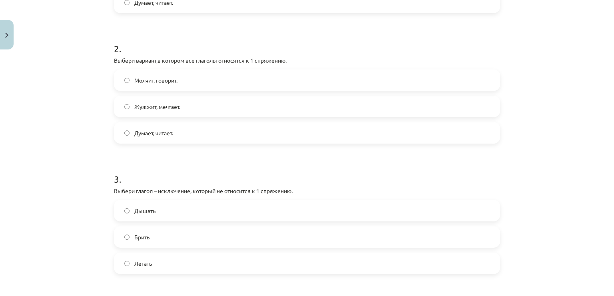
click at [306, 82] on label "Молчит, говорит." at bounding box center [307, 80] width 384 height 20
click at [246, 203] on label "Дышать" at bounding box center [307, 211] width 384 height 20
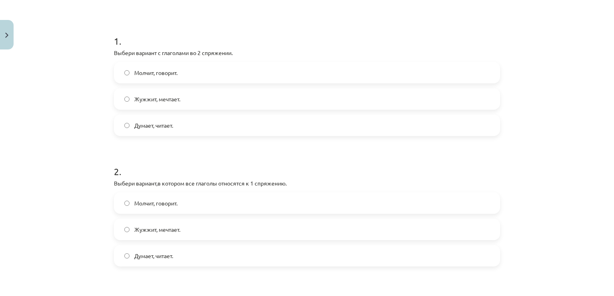
scroll to position [141, 0]
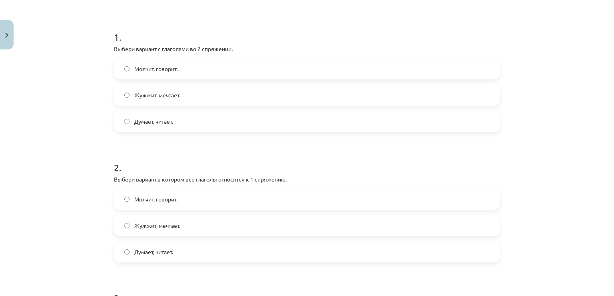
click at [134, 65] on span "Молчит, говорит." at bounding box center [155, 69] width 43 height 8
click at [173, 256] on label "Думает, читает." at bounding box center [307, 252] width 384 height 20
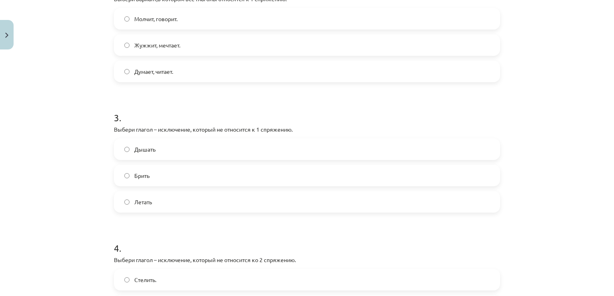
scroll to position [324, 0]
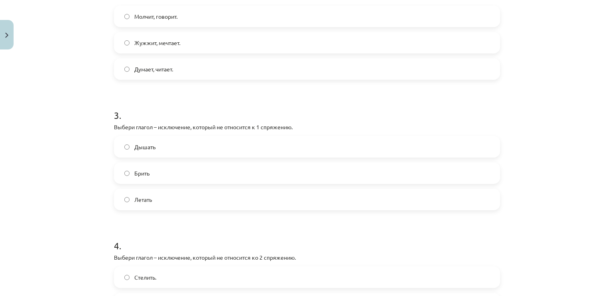
click at [396, 177] on label "Брить" at bounding box center [307, 173] width 384 height 20
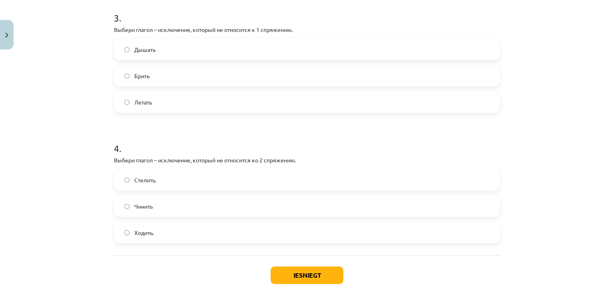
scroll to position [425, 0]
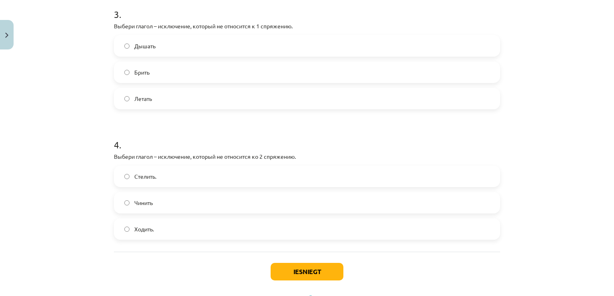
click at [421, 175] on label "Стелить." at bounding box center [307, 177] width 384 height 20
click at [307, 264] on button "Iesniegt" at bounding box center [306, 272] width 73 height 18
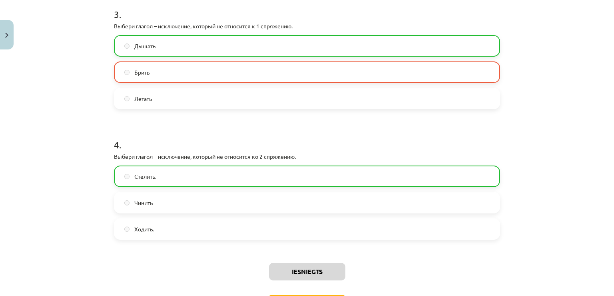
scroll to position [487, 0]
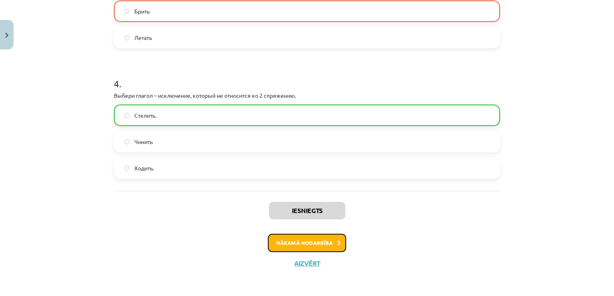
click at [334, 238] on button "Nākamā nodarbība" at bounding box center [307, 243] width 78 height 18
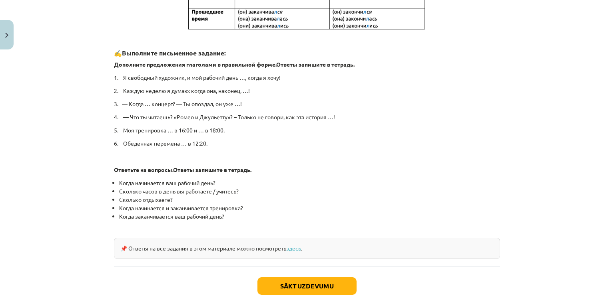
scroll to position [379, 0]
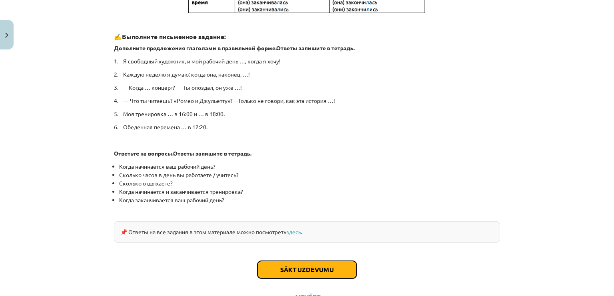
click at [323, 268] on button "Sākt uzdevumu" at bounding box center [306, 270] width 99 height 18
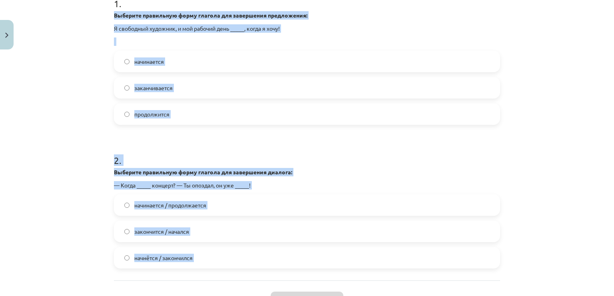
scroll to position [252, 0]
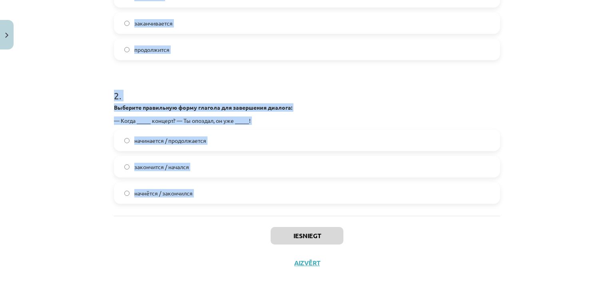
drag, startPoint x: 111, startPoint y: 180, endPoint x: 206, endPoint y: 230, distance: 107.6
click at [206, 230] on div "4 XP Saņemsi Grūts 586 pilda Apraksts Uzdevums Palīdzība 1 . Выберите правильну…" at bounding box center [306, 44] width 395 height 463
click at [75, 187] on div "Mācību tēma: Krievu valodas b1 - 11. klases 1.ieskaites mācību materiāls #11 📖 …" at bounding box center [307, 148] width 614 height 296
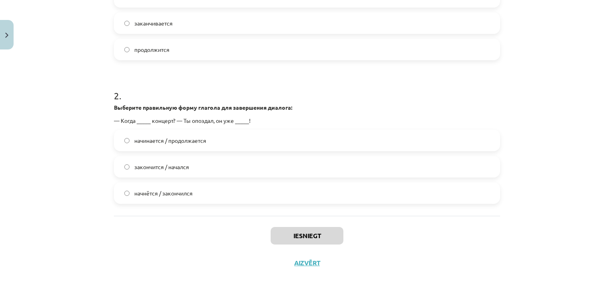
click at [167, 137] on span "начинается / продолжается" at bounding box center [170, 141] width 72 height 8
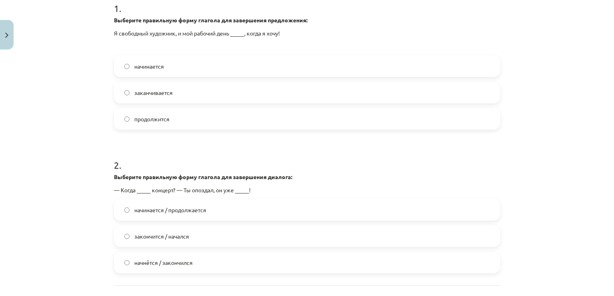
scroll to position [184, 0]
click at [387, 63] on label "начинается" at bounding box center [307, 66] width 384 height 20
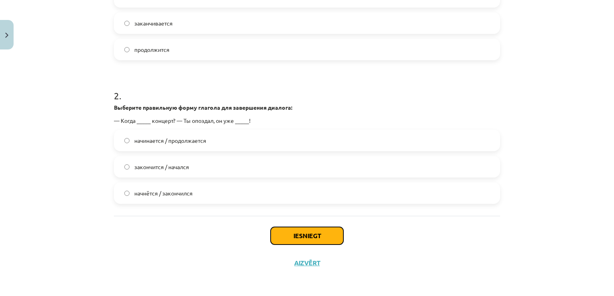
click at [332, 232] on button "Iesniegt" at bounding box center [306, 236] width 73 height 18
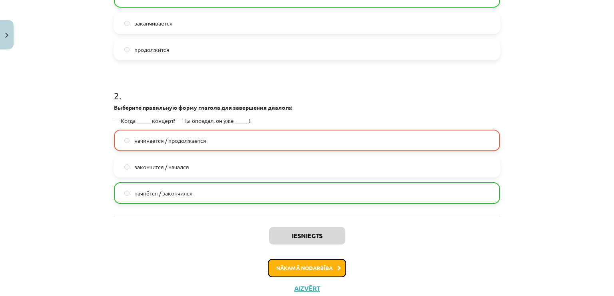
click at [320, 266] on button "Nākamā nodarbība" at bounding box center [307, 268] width 78 height 18
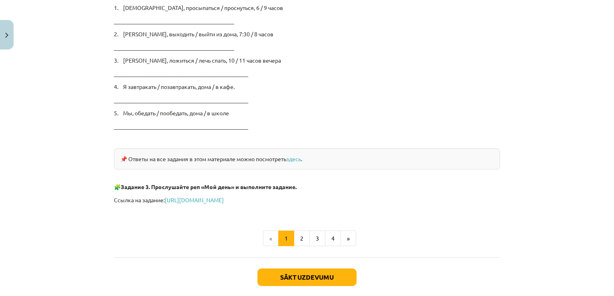
scroll to position [1350, 0]
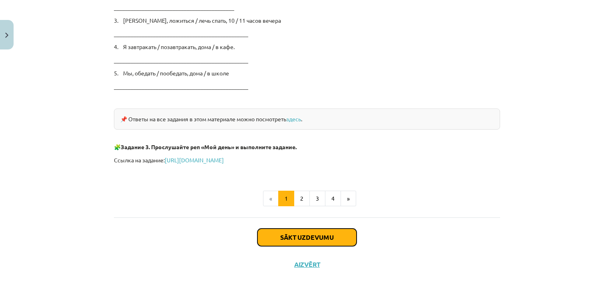
click at [344, 229] on button "Sākt uzdevumu" at bounding box center [306, 238] width 99 height 18
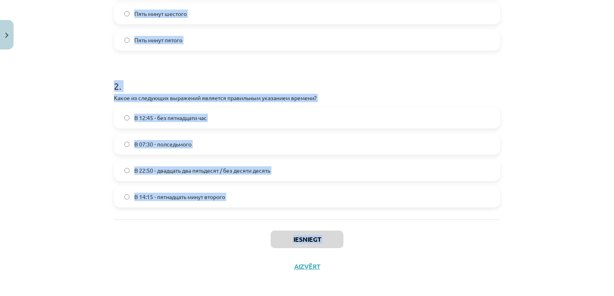
scroll to position [252, 0]
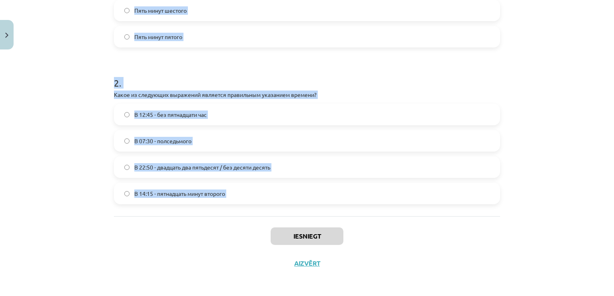
drag, startPoint x: 110, startPoint y: 169, endPoint x: 272, endPoint y: 221, distance: 170.3
click at [272, 221] on div "4 XP Saņemsi Grūts 586 pilda Apraksts Uzdevums Palīdzība 1 . Соответствует ли п…" at bounding box center [306, 39] width 395 height 477
click at [65, 225] on div "Mācību tēma: Krievu valodas b1 - 11. klases 1.ieskaites mācību materiāls #12 ⏰ …" at bounding box center [307, 148] width 614 height 296
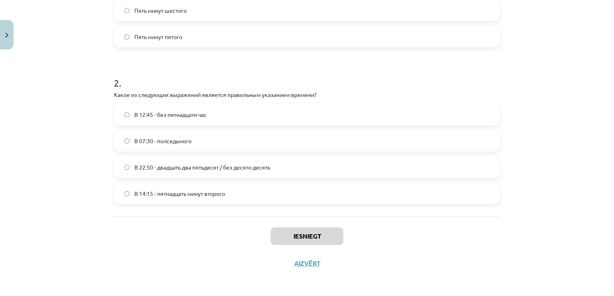
click at [171, 37] on span "Пять минут пятого" at bounding box center [158, 37] width 48 height 8
click at [155, 160] on label "В 22:50 - двадцать два пятьдесят / без десяти десять" at bounding box center [307, 167] width 384 height 20
click at [309, 238] on button "Iesniegt" at bounding box center [306, 237] width 73 height 18
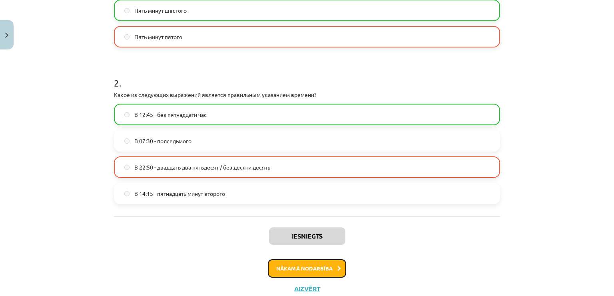
click at [309, 270] on button "Nākamā nodarbība" at bounding box center [307, 269] width 78 height 18
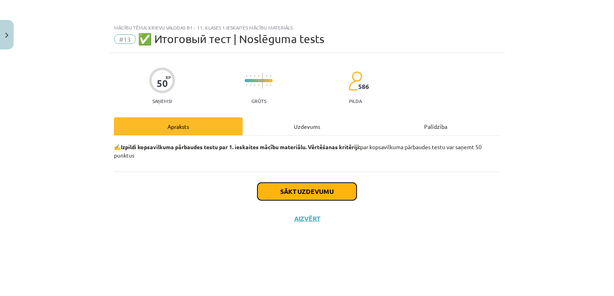
click at [337, 187] on button "Sākt uzdevumu" at bounding box center [306, 192] width 99 height 18
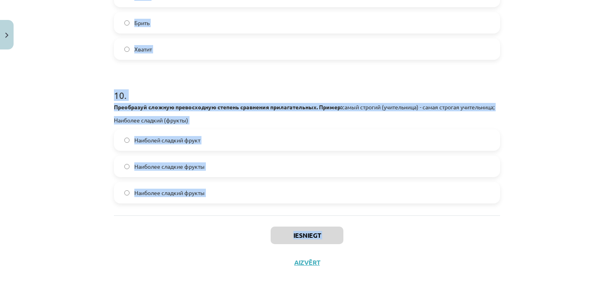
scroll to position [1577, 0]
drag, startPoint x: 110, startPoint y: 83, endPoint x: 171, endPoint y: 220, distance: 150.2
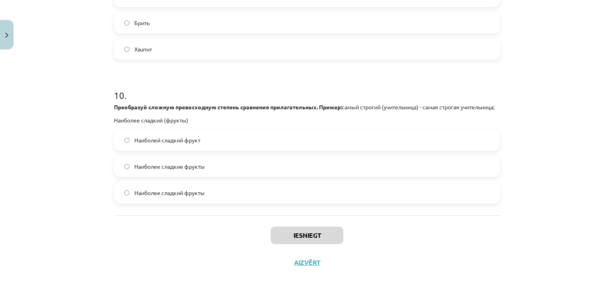
click at [481, 259] on div "Iesniegt Aizvērt" at bounding box center [307, 244] width 386 height 56
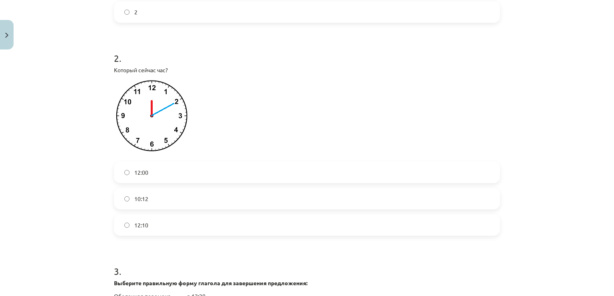
scroll to position [307, 0]
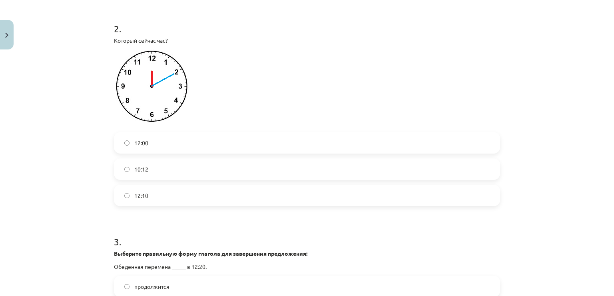
click at [401, 200] on label "12:10" at bounding box center [307, 196] width 384 height 20
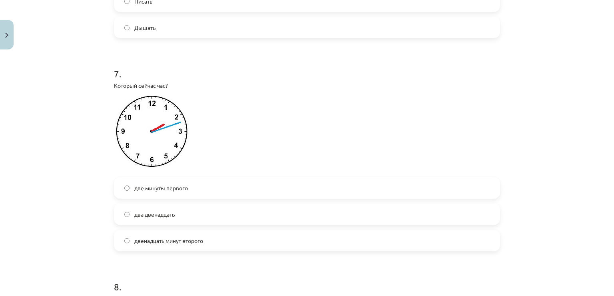
scroll to position [1092, 0]
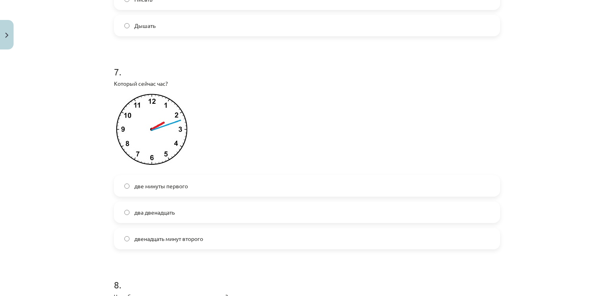
click at [349, 238] on label "двенадцать минут второго" at bounding box center [307, 239] width 384 height 20
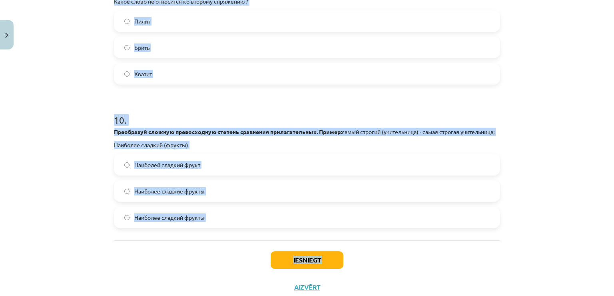
scroll to position [1577, 0]
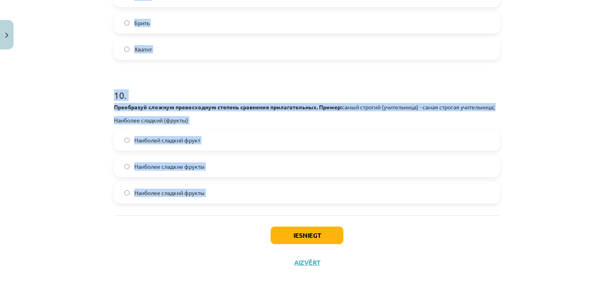
drag, startPoint x: 107, startPoint y: 119, endPoint x: 205, endPoint y: 237, distance: 153.5
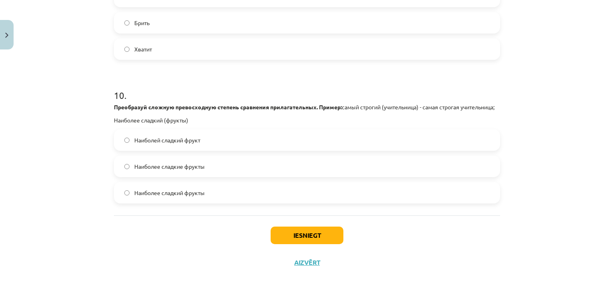
click at [187, 250] on div "Iesniegt Aizvērt" at bounding box center [307, 244] width 386 height 56
click at [194, 165] on span "Наиболее сладкие фрукты" at bounding box center [169, 167] width 70 height 8
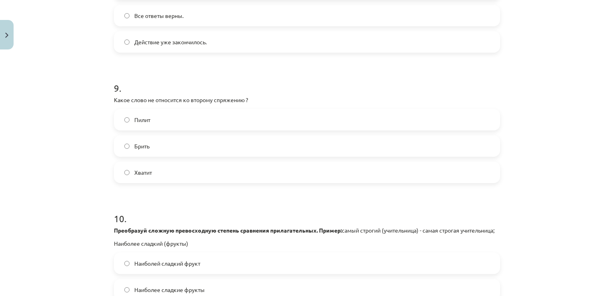
click at [425, 113] on label "Пилит" at bounding box center [307, 120] width 384 height 20
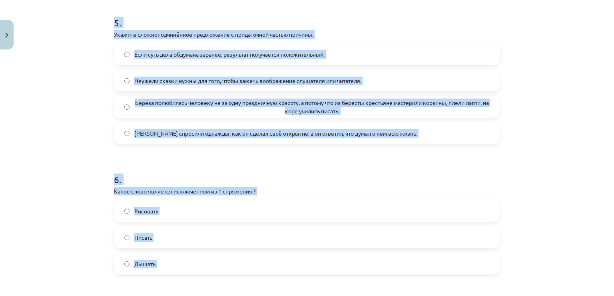
scroll to position [857, 0]
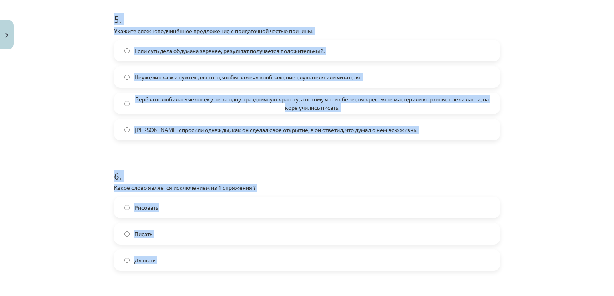
drag, startPoint x: 107, startPoint y: 113, endPoint x: 311, endPoint y: 289, distance: 269.4
click at [311, 289] on div "50 XP Saņemsi Grūts 586 pilda Apraksts Uzdevums Palīdzība 1 . Сколько видов име…" at bounding box center [306, 92] width 395 height 1792
click at [64, 85] on div "Mācību tēma: Krievu valodas b1 - 11. klases 1.ieskaites mācību materiāls #13 ✅ …" at bounding box center [307, 148] width 614 height 296
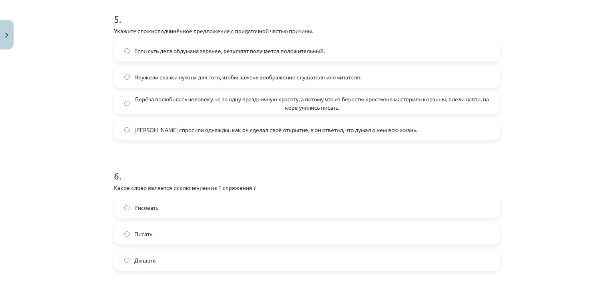
click at [203, 263] on label "Дышать" at bounding box center [307, 260] width 384 height 20
click at [181, 101] on span "Берёза полюбилась человеку не за одну праздничную красоту, а потому что из бере…" at bounding box center [311, 103] width 355 height 17
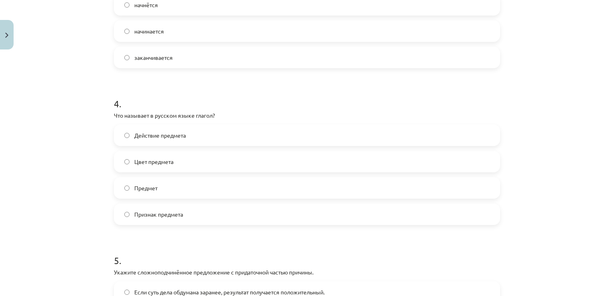
scroll to position [617, 0]
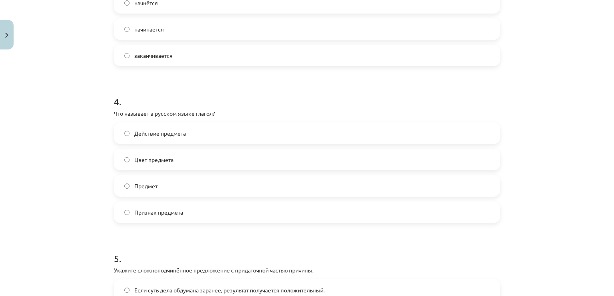
click at [485, 131] on label "Действие предмета" at bounding box center [307, 133] width 384 height 20
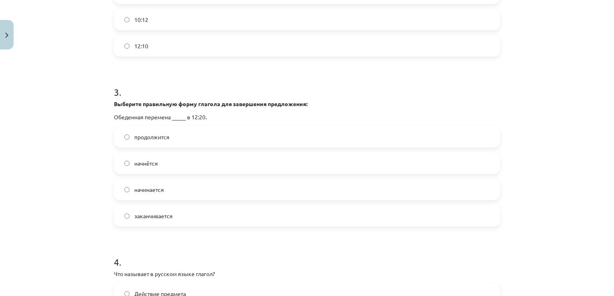
scroll to position [475, 0]
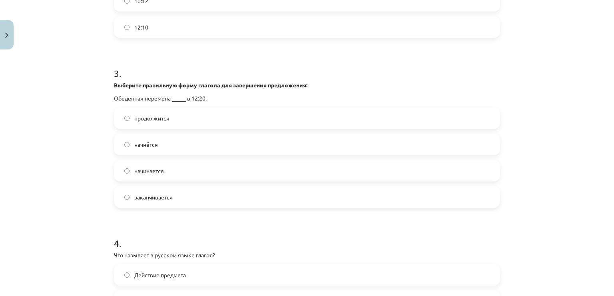
click at [205, 183] on div "продолжится начнётся начинается заканчивается" at bounding box center [307, 157] width 386 height 101
click at [206, 194] on label "заканчивается" at bounding box center [307, 197] width 384 height 20
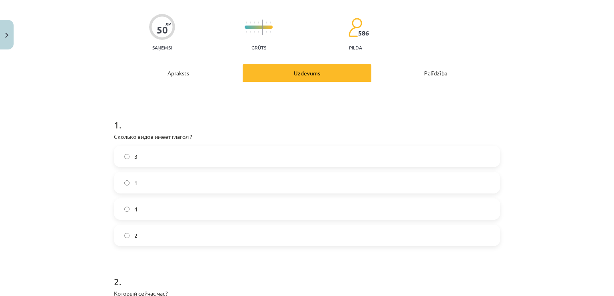
scroll to position [89, 0]
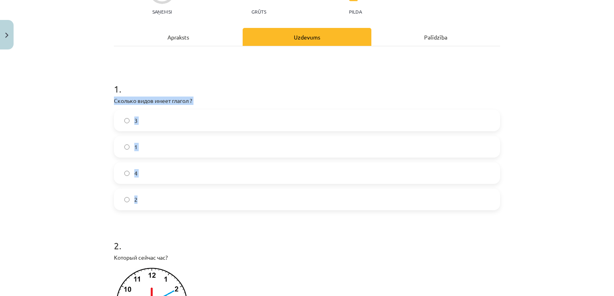
drag, startPoint x: 112, startPoint y: 98, endPoint x: 200, endPoint y: 197, distance: 132.7
click at [200, 197] on div "1 . Сколько видов имеет глагол ? 3 1 4 2" at bounding box center [307, 140] width 386 height 141
click at [94, 159] on div "Mācību tēma: Krievu valodas b1 - 11. klases 1.ieskaites mācību materiāls #13 ✅ …" at bounding box center [307, 148] width 614 height 296
click at [121, 194] on label "2" at bounding box center [307, 200] width 384 height 20
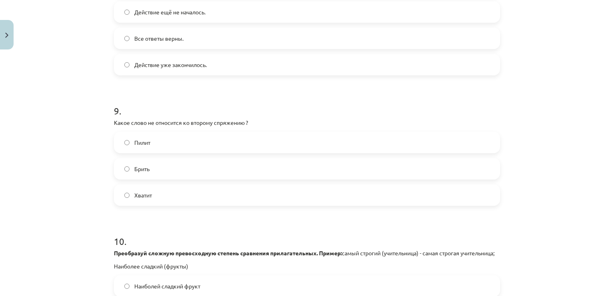
scroll to position [1577, 0]
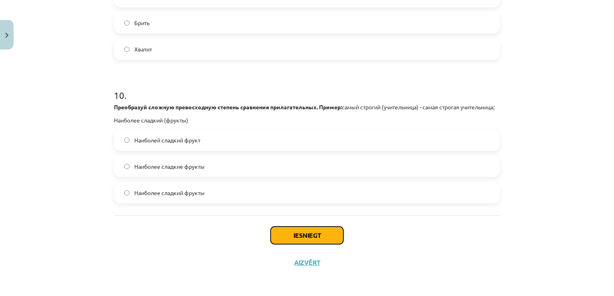
click at [320, 237] on button "Iesniegt" at bounding box center [306, 236] width 73 height 18
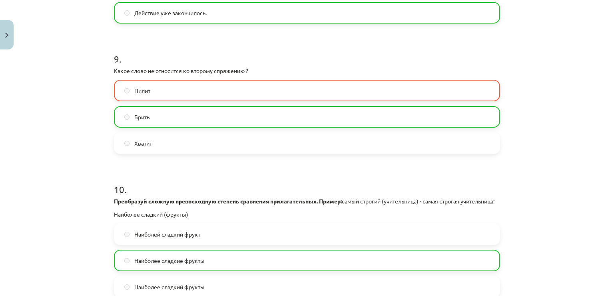
scroll to position [1602, 0]
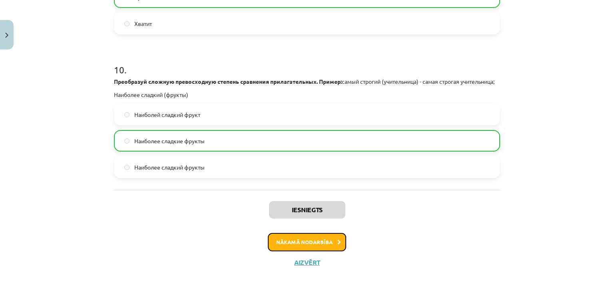
click at [337, 242] on icon at bounding box center [339, 242] width 4 height 5
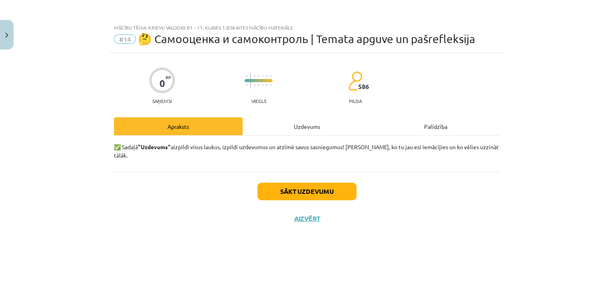
click at [288, 125] on div "Uzdevums" at bounding box center [306, 126] width 129 height 18
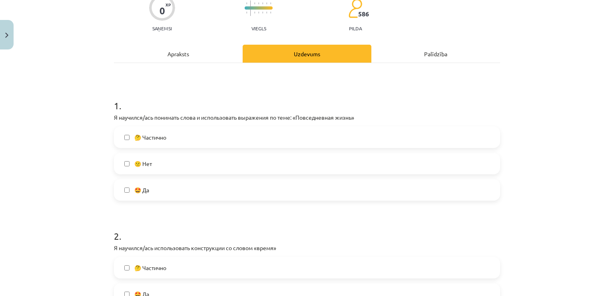
scroll to position [20, 0]
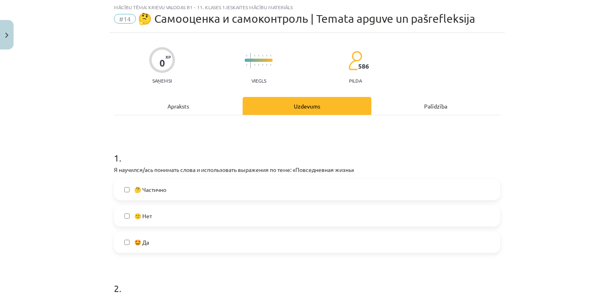
click at [199, 103] on div "Apraksts" at bounding box center [178, 106] width 129 height 18
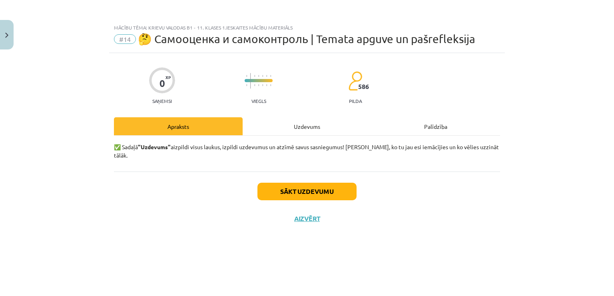
scroll to position [0, 0]
click at [322, 183] on button "Sākt uzdevumu" at bounding box center [306, 192] width 99 height 18
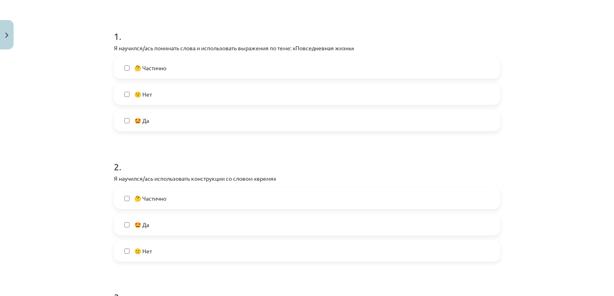
scroll to position [136, 0]
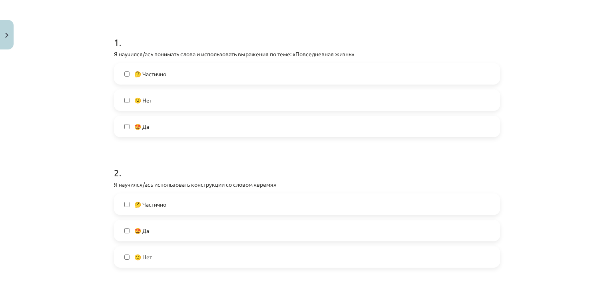
click at [281, 71] on label "🤔 Частично" at bounding box center [307, 74] width 384 height 20
click at [267, 232] on label "🤩 Да" at bounding box center [307, 231] width 384 height 20
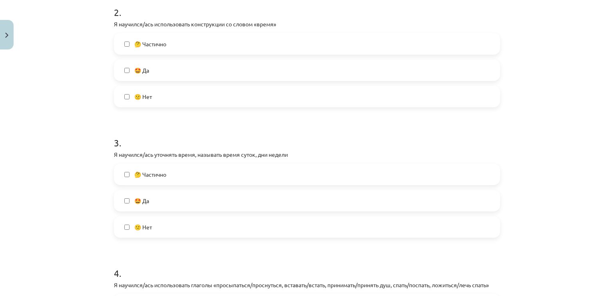
scroll to position [404, 0]
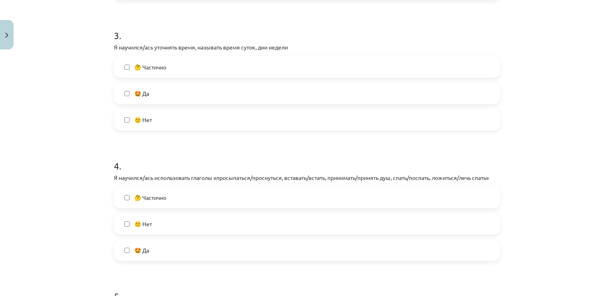
click at [413, 61] on label "🤔 Частично" at bounding box center [307, 67] width 384 height 20
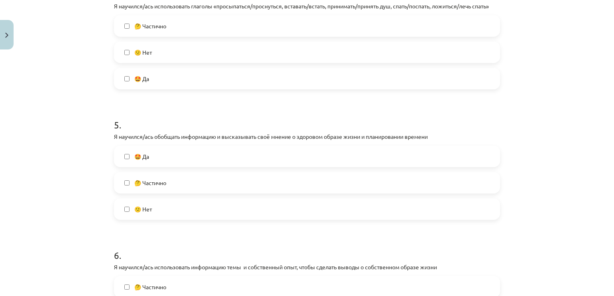
scroll to position [578, 0]
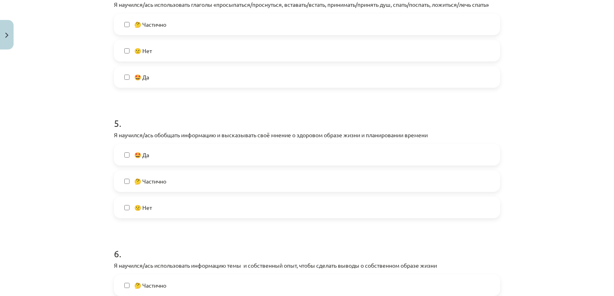
click at [378, 83] on label "🤩 Да" at bounding box center [307, 77] width 384 height 20
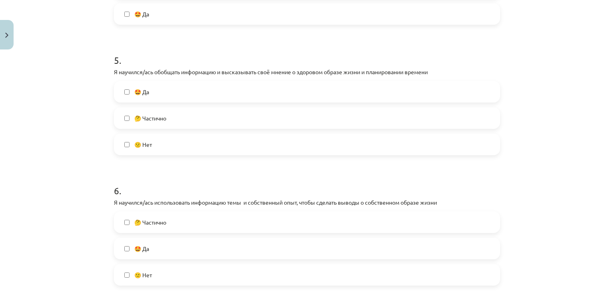
scroll to position [635, 0]
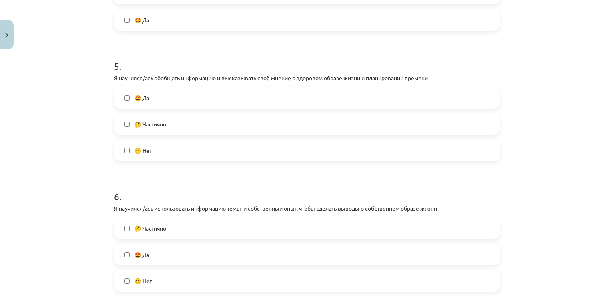
click at [420, 118] on label "🤔 Частично" at bounding box center [307, 124] width 384 height 20
click at [349, 246] on label "🤩 Да" at bounding box center [307, 255] width 384 height 20
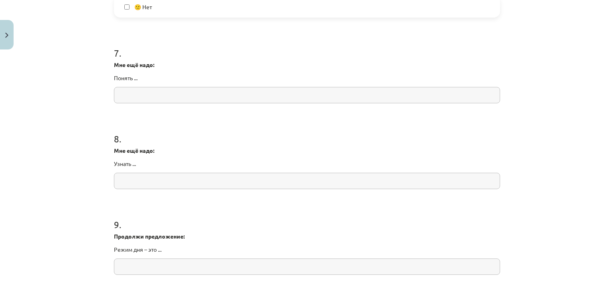
scroll to position [1061, 0]
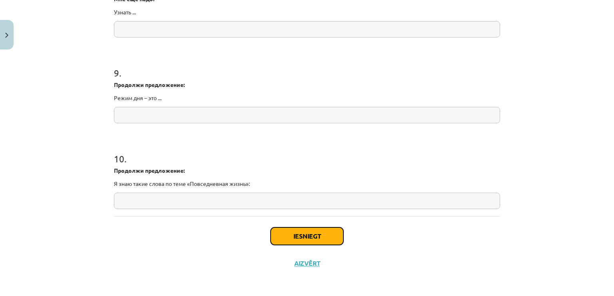
click at [322, 241] on button "Iesniegt" at bounding box center [306, 237] width 73 height 18
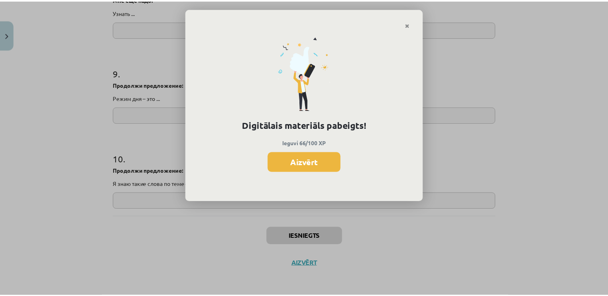
scroll to position [239, 0]
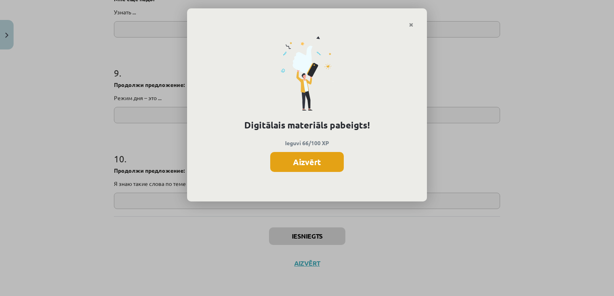
click at [302, 162] on button "Aizvērt" at bounding box center [306, 162] width 73 height 20
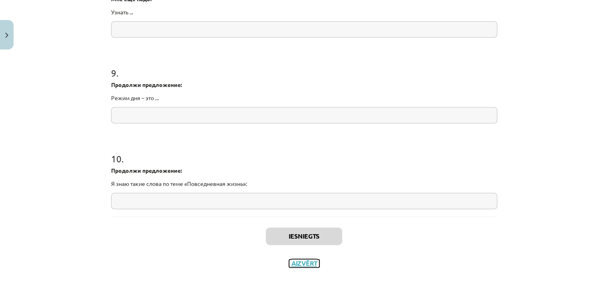
click at [313, 260] on button "Aizvērt" at bounding box center [304, 264] width 30 height 8
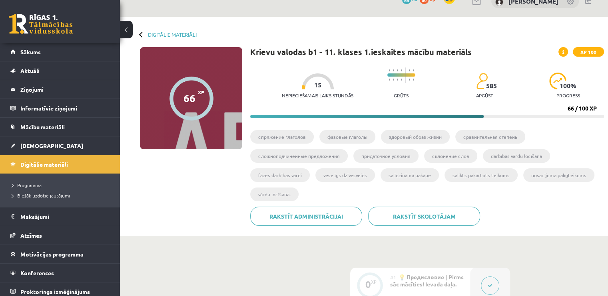
scroll to position [0, 0]
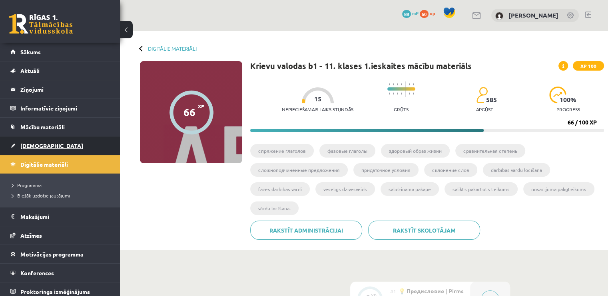
click at [34, 147] on span "[DEMOGRAPHIC_DATA]" at bounding box center [51, 145] width 63 height 7
